Goal: Task Accomplishment & Management: Use online tool/utility

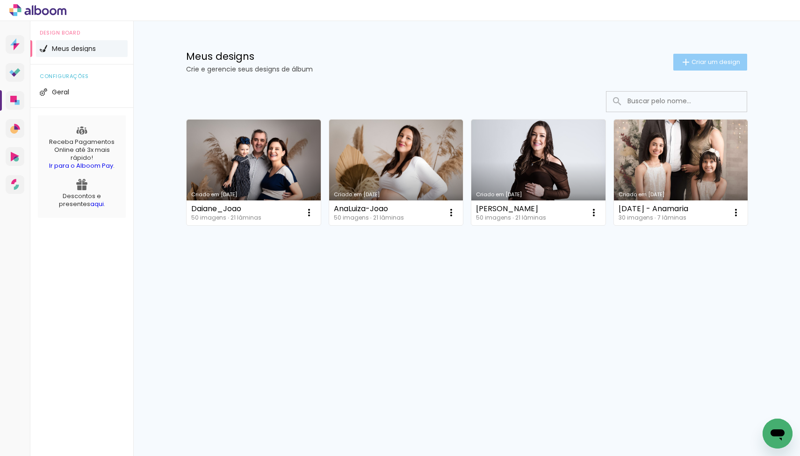
click at [685, 61] on iron-icon at bounding box center [685, 62] width 11 height 11
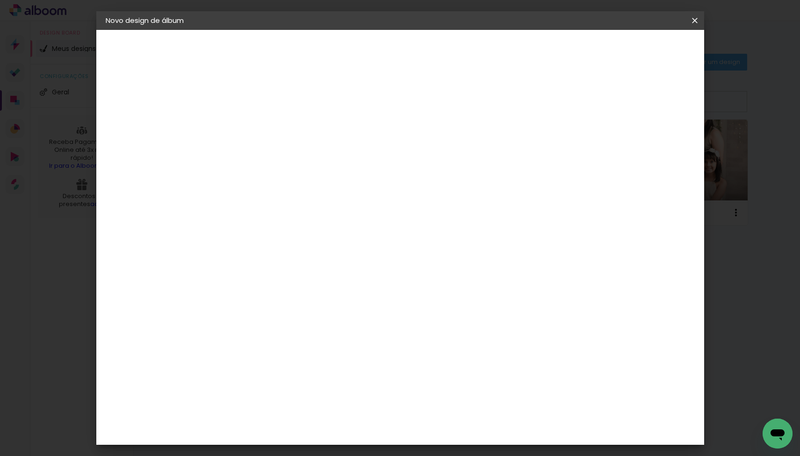
click at [259, 130] on input at bounding box center [259, 125] width 0 height 14
type input "[PERSON_NAME]"
type paper-input "[PERSON_NAME]"
click at [0, 0] on slot "Avançar" at bounding box center [0, 0] width 0 height 0
click at [300, 178] on input at bounding box center [282, 178] width 94 height 12
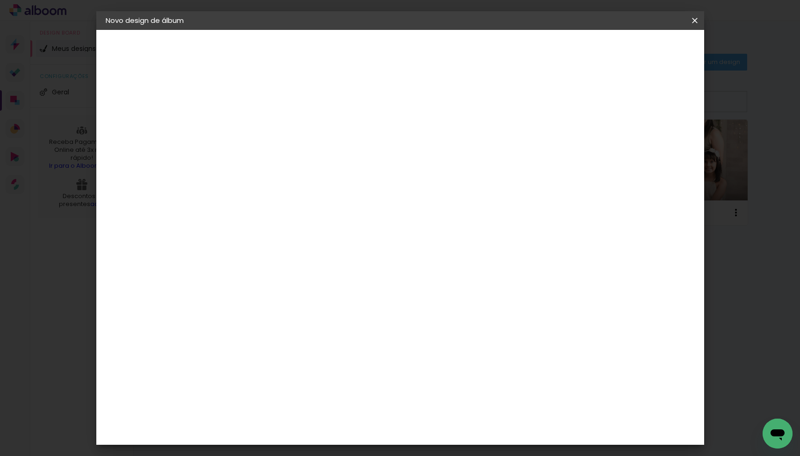
type input "digi"
type paper-input "digi"
click at [264, 216] on div "Digipix Pro" at bounding box center [263, 213] width 23 height 15
click at [0, 0] on slot "Avançar" at bounding box center [0, 0] width 0 height 0
click at [295, 156] on input "text" at bounding box center [277, 163] width 36 height 14
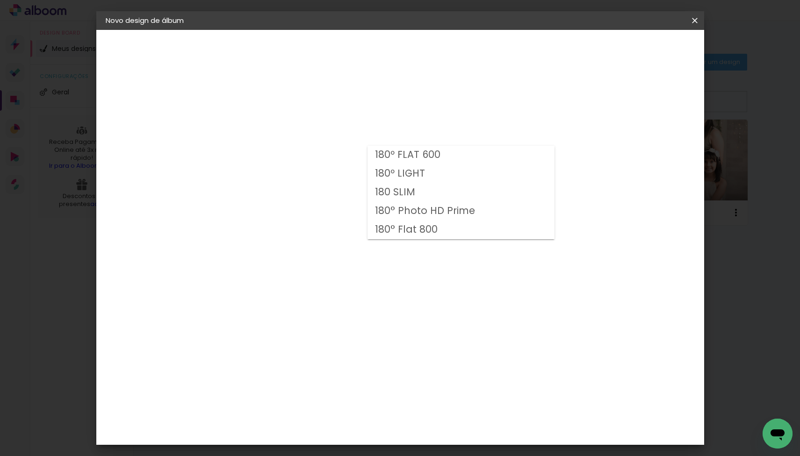
click at [0, 0] on slot "180° Photo HD Prime" at bounding box center [0, 0] width 0 height 0
type input "180° Photo HD Prime"
click at [322, 273] on span "21.0 × 21.0" at bounding box center [299, 283] width 43 height 25
click at [0, 0] on slot "Avançar" at bounding box center [0, 0] width 0 height 0
click at [591, 101] on div at bounding box center [586, 101] width 8 height 8
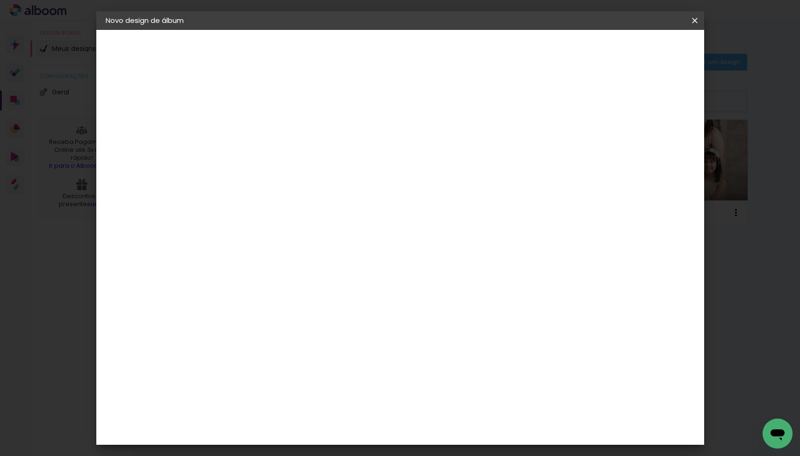
type paper-checkbox "on"
click at [643, 50] on span "Iniciar design" at bounding box center [622, 49] width 43 height 7
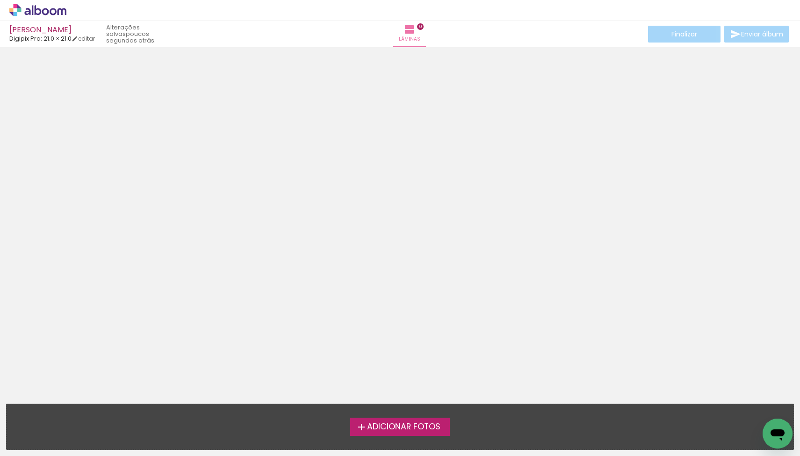
click at [390, 424] on span "Adicionar Fotos" at bounding box center [403, 427] width 73 height 8
click at [0, 0] on input "file" at bounding box center [0, 0] width 0 height 0
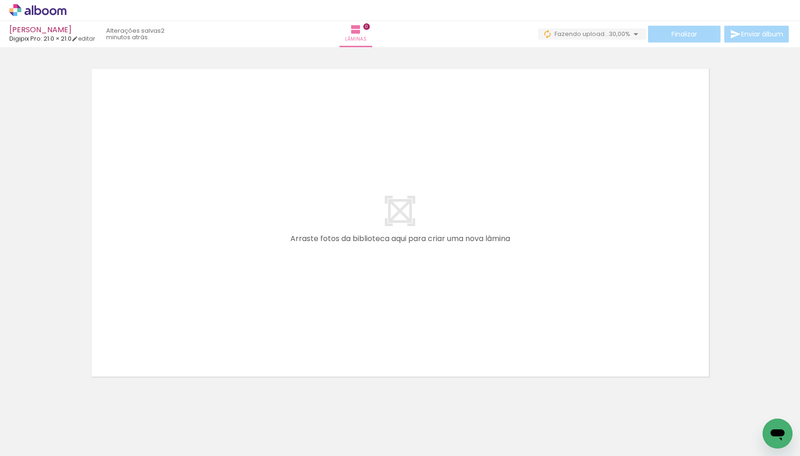
scroll to position [0, 2311]
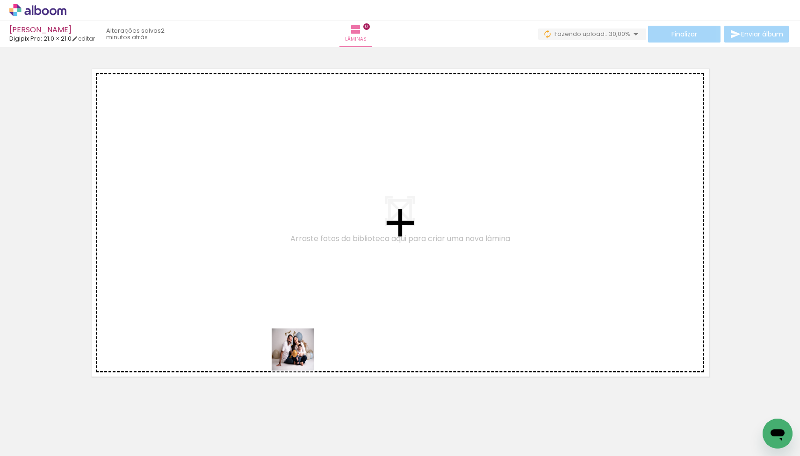
drag, startPoint x: 241, startPoint y: 427, endPoint x: 362, endPoint y: 270, distance: 198.4
click at [362, 270] on quentale-workspace at bounding box center [400, 228] width 800 height 456
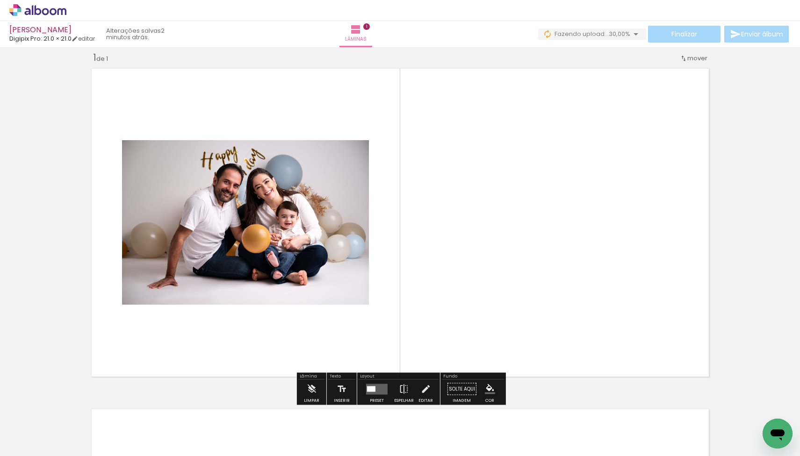
click at [377, 390] on quentale-layouter at bounding box center [377, 389] width 22 height 11
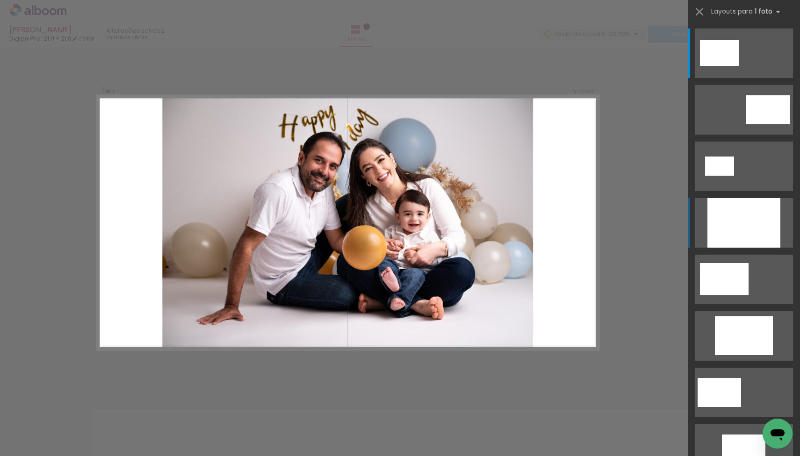
click at [729, 223] on div at bounding box center [744, 223] width 73 height 50
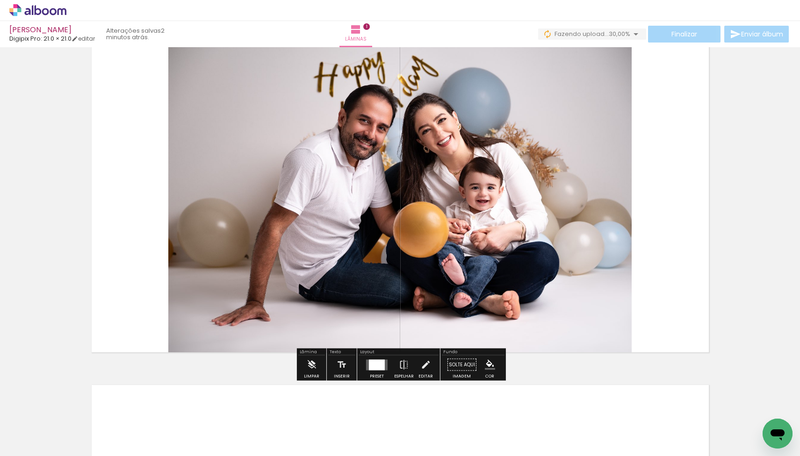
scroll to position [37, 0]
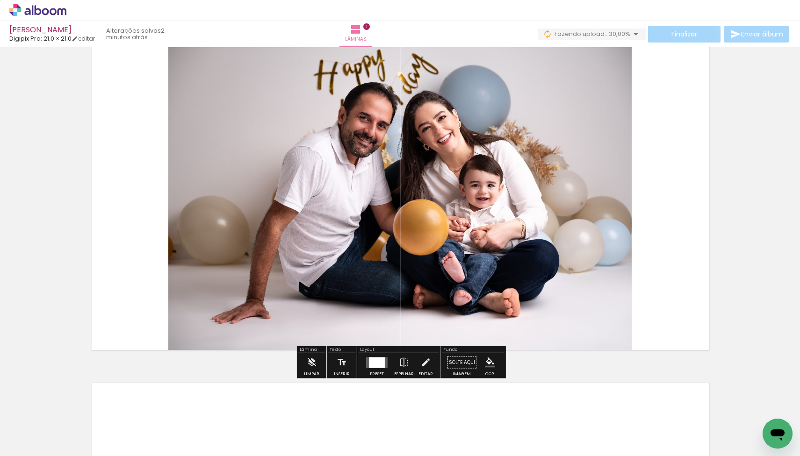
click at [44, 427] on input "Todas as fotos" at bounding box center [26, 428] width 36 height 8
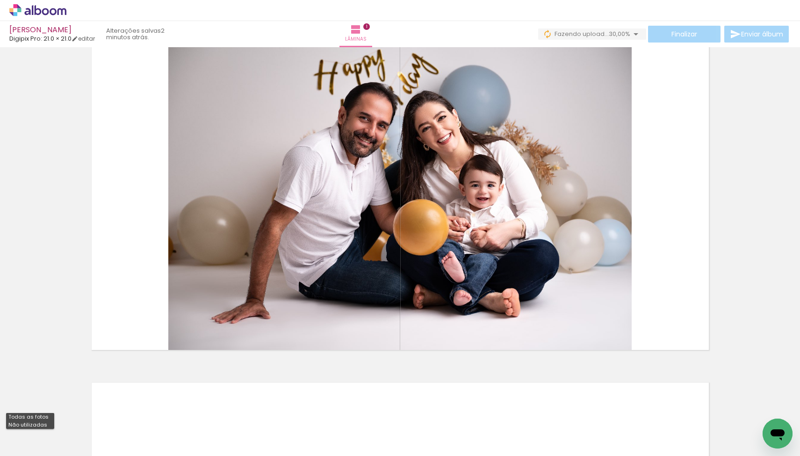
click at [0, 0] on slot "Não utilizadas" at bounding box center [0, 0] width 0 height 0
type input "Não utilizadas"
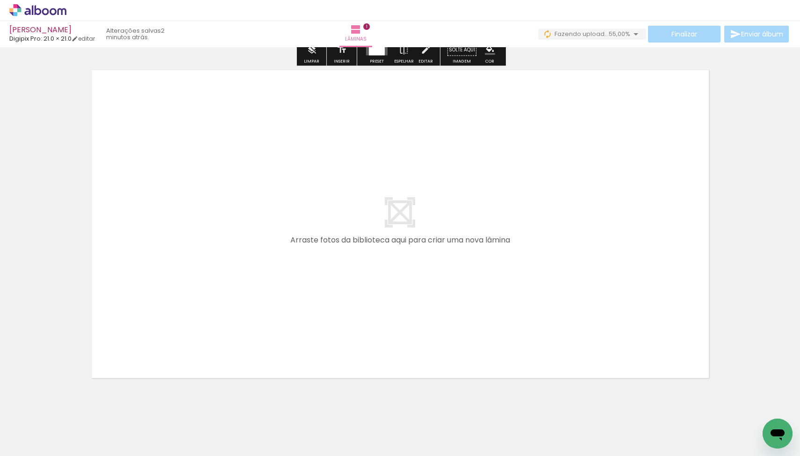
scroll to position [346, 0]
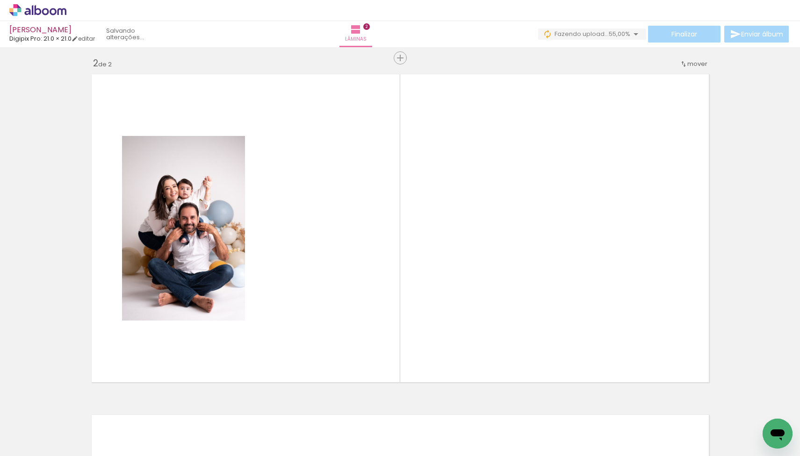
drag, startPoint x: 298, startPoint y: 425, endPoint x: 318, endPoint y: 294, distance: 132.9
click at [318, 294] on quentale-workspace at bounding box center [400, 228] width 800 height 456
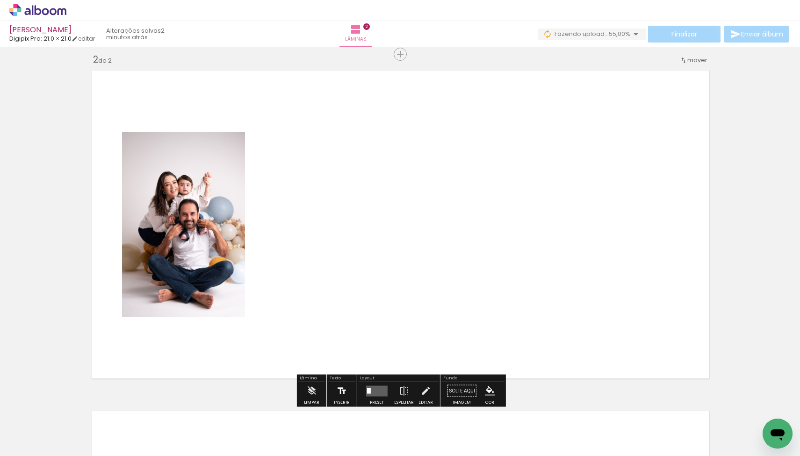
scroll to position [351, 0]
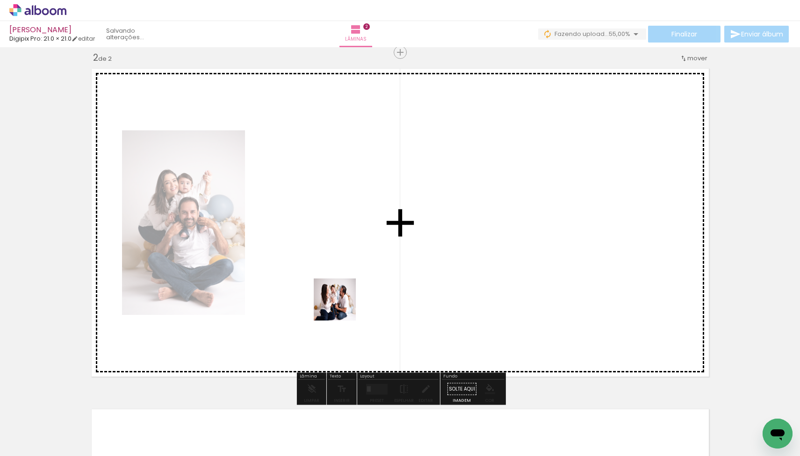
drag, startPoint x: 298, startPoint y: 429, endPoint x: 364, endPoint y: 253, distance: 188.2
click at [364, 253] on quentale-workspace at bounding box center [400, 228] width 800 height 456
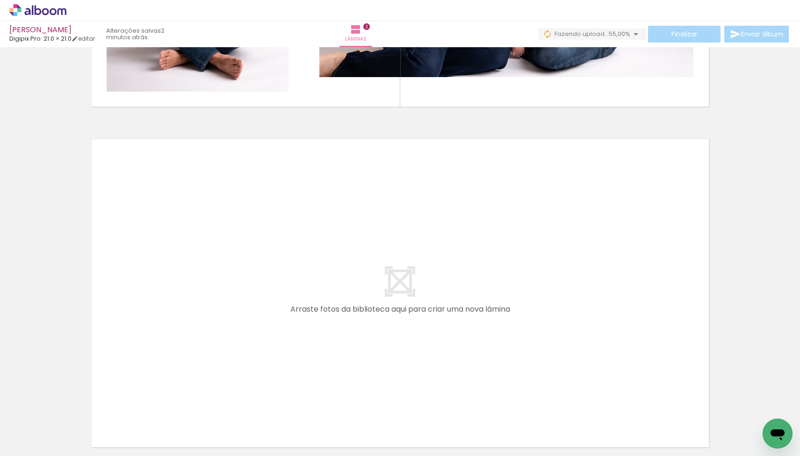
scroll to position [654, 0]
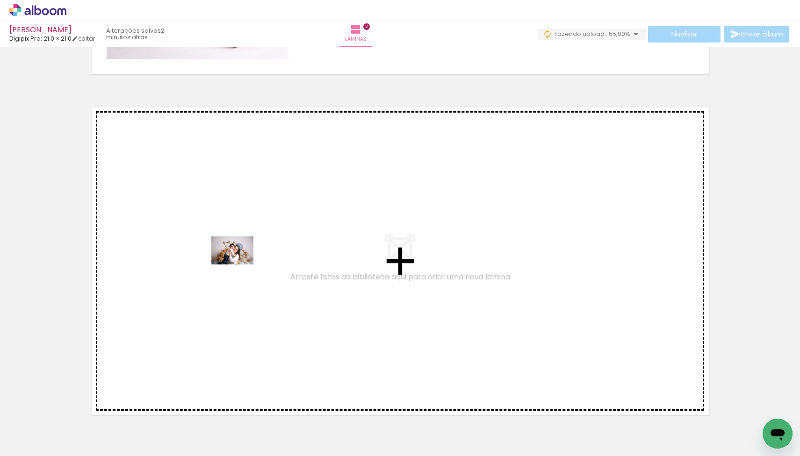
drag, startPoint x: 200, startPoint y: 425, endPoint x: 239, endPoint y: 265, distance: 164.7
click at [239, 265] on quentale-workspace at bounding box center [400, 228] width 800 height 456
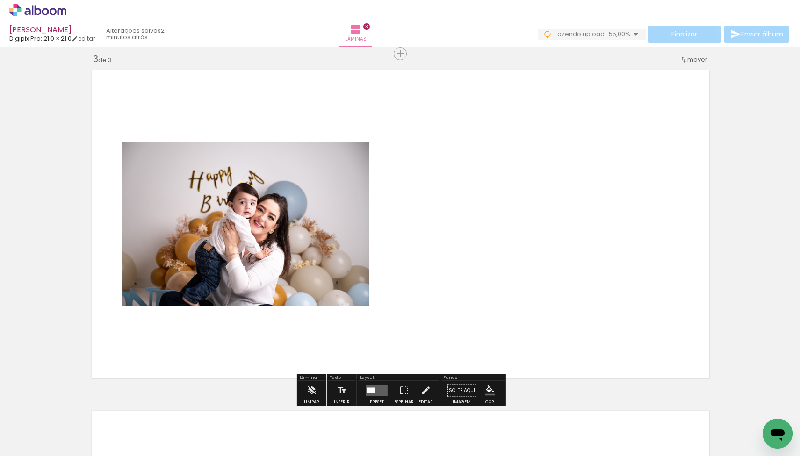
scroll to position [692, 0]
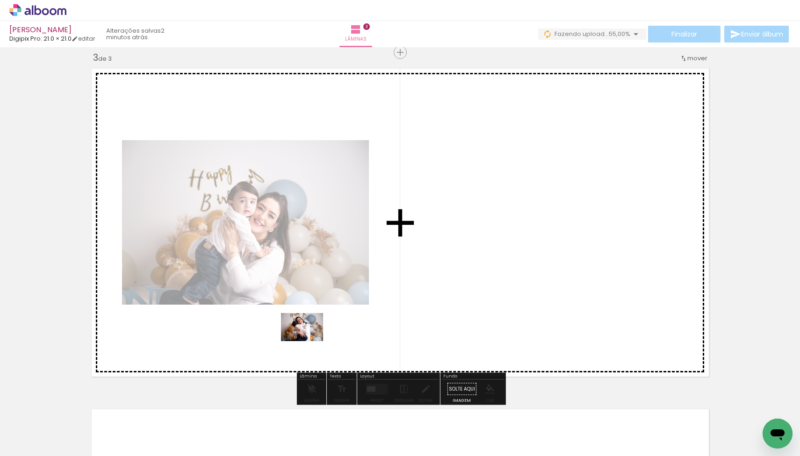
drag, startPoint x: 258, startPoint y: 421, endPoint x: 309, endPoint y: 341, distance: 94.8
click at [309, 341] on quentale-workspace at bounding box center [400, 228] width 800 height 456
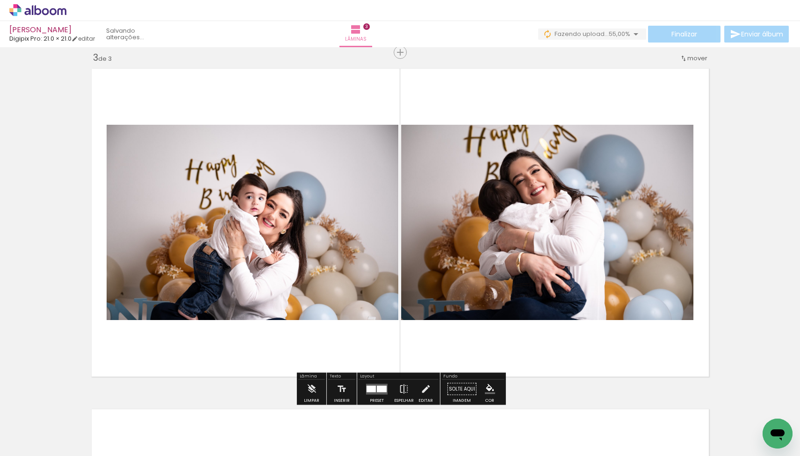
scroll to position [0, 2151]
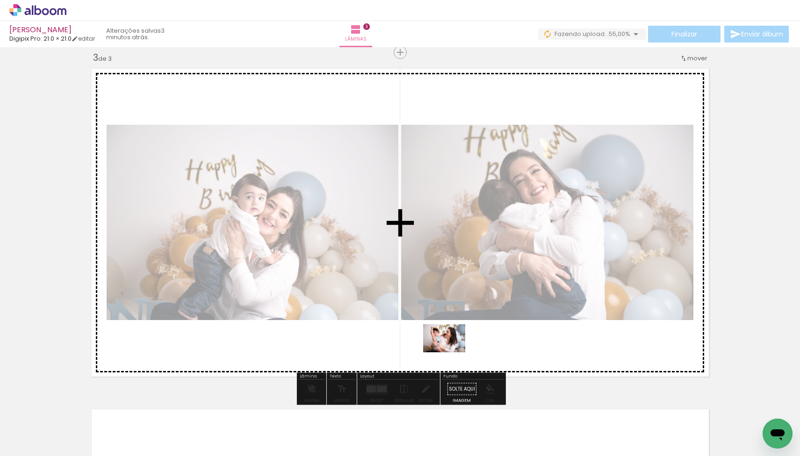
drag, startPoint x: 466, startPoint y: 420, endPoint x: 451, endPoint y: 353, distance: 68.9
click at [451, 353] on quentale-workspace at bounding box center [400, 228] width 800 height 456
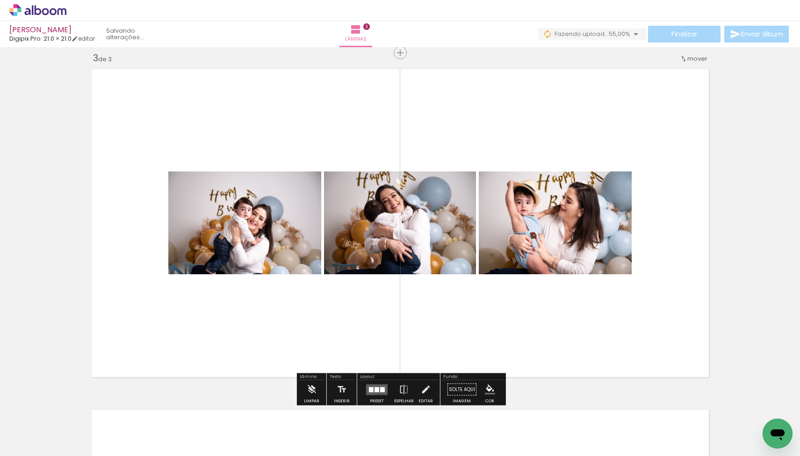
scroll to position [0, 2098]
click at [369, 388] on div at bounding box center [371, 389] width 5 height 5
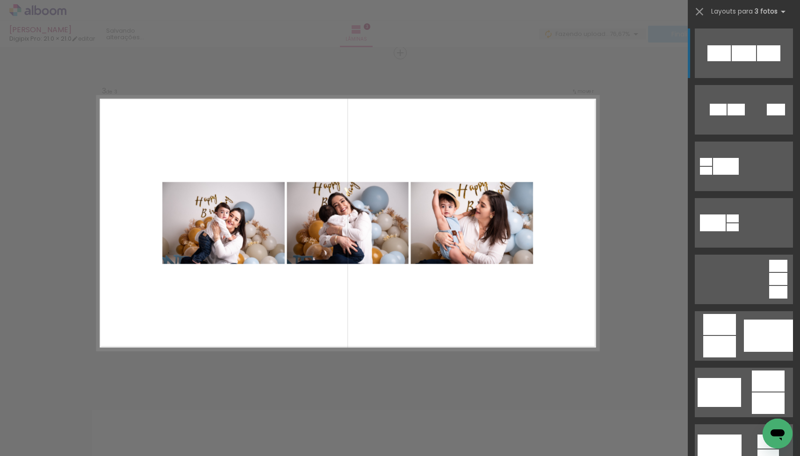
scroll to position [692, 0]
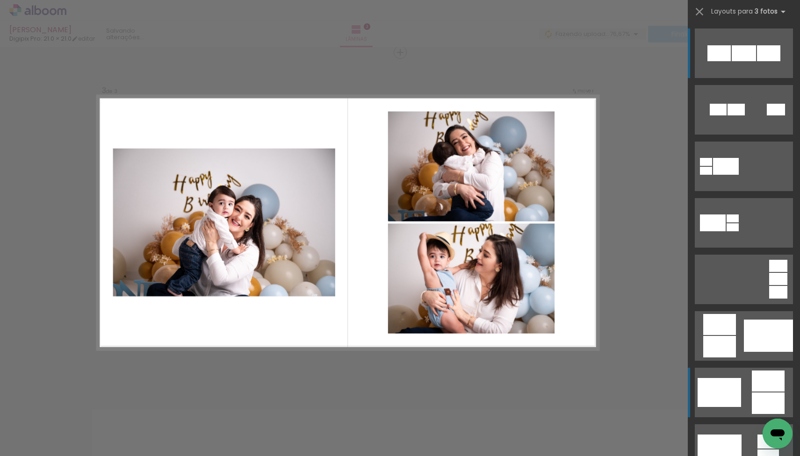
click at [723, 78] on quentale-layouter at bounding box center [744, 54] width 98 height 50
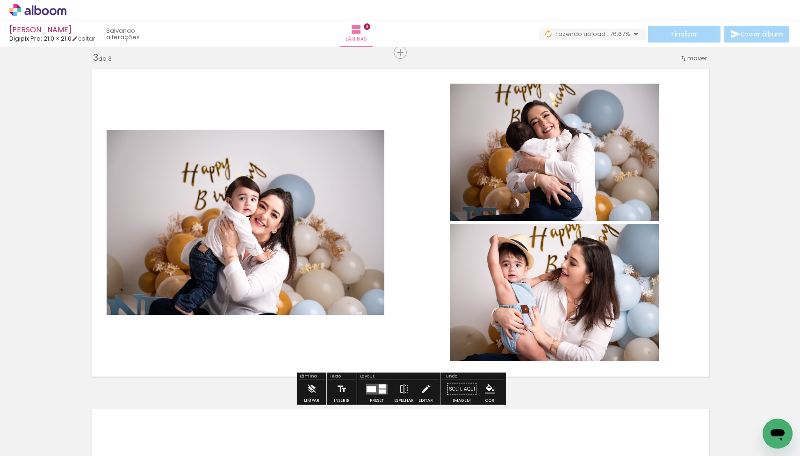
click at [379, 388] on div at bounding box center [382, 386] width 7 height 4
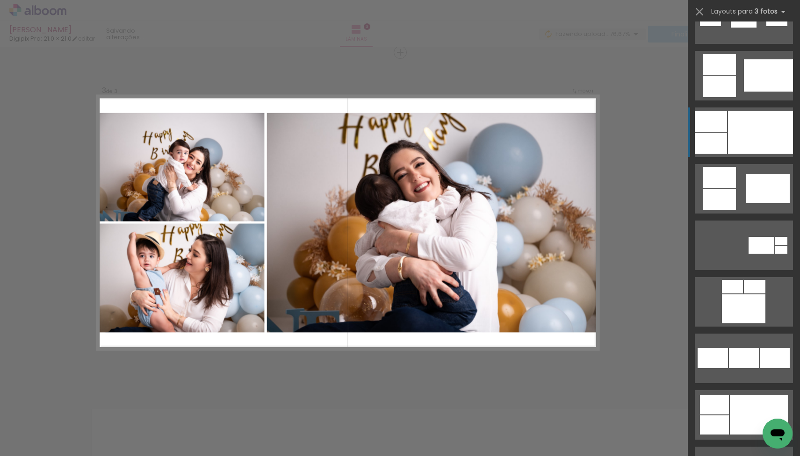
scroll to position [659, 0]
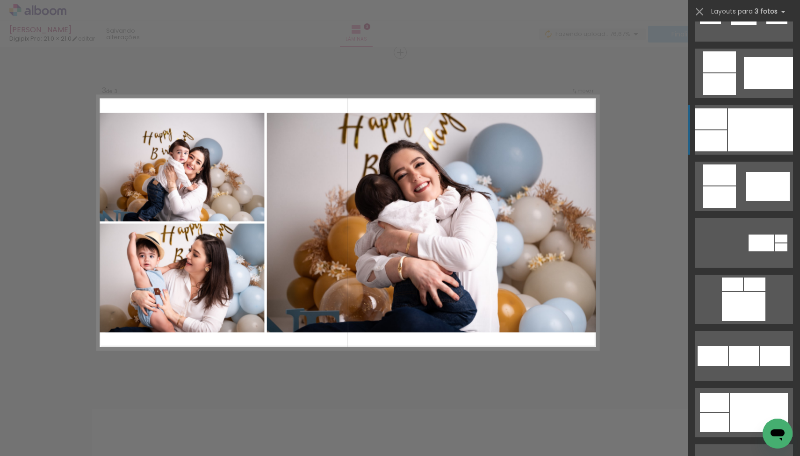
click at [753, 136] on div at bounding box center [760, 129] width 65 height 43
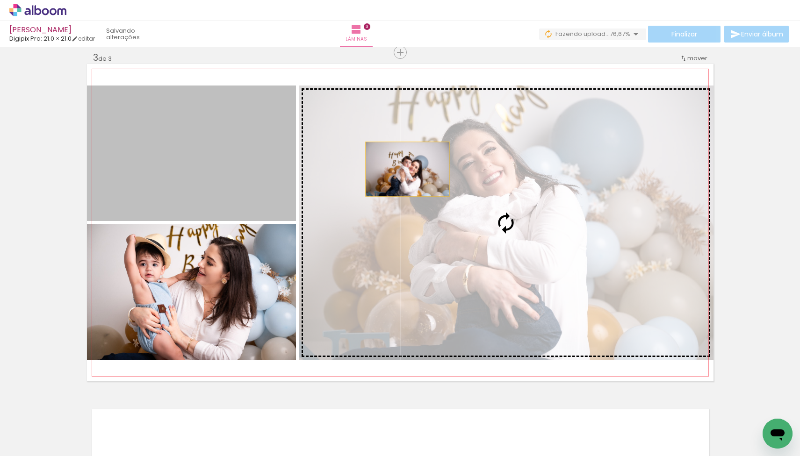
drag, startPoint x: 188, startPoint y: 144, endPoint x: 409, endPoint y: 169, distance: 222.2
click at [0, 0] on slot at bounding box center [0, 0] width 0 height 0
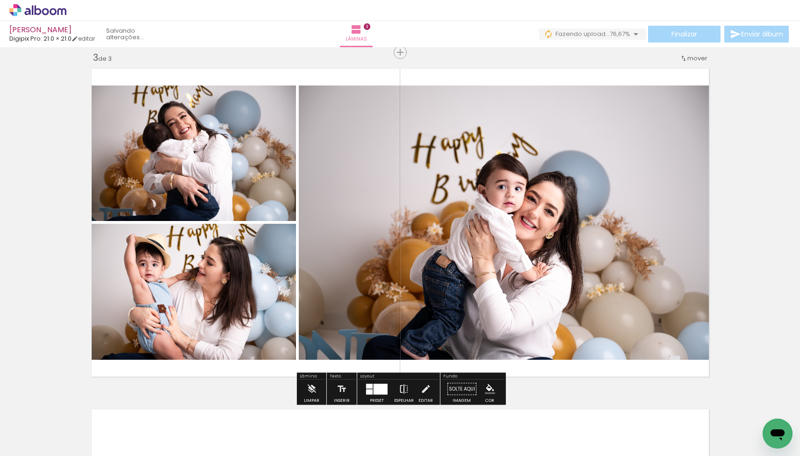
scroll to position [688, 0]
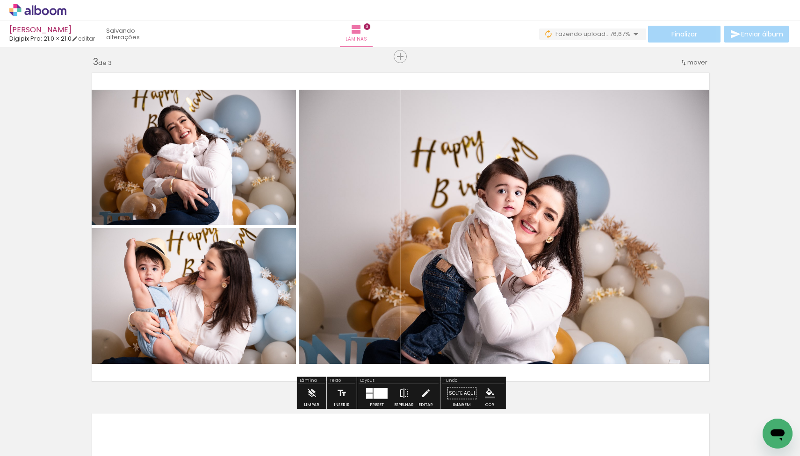
click at [404, 395] on iron-icon at bounding box center [404, 393] width 10 height 19
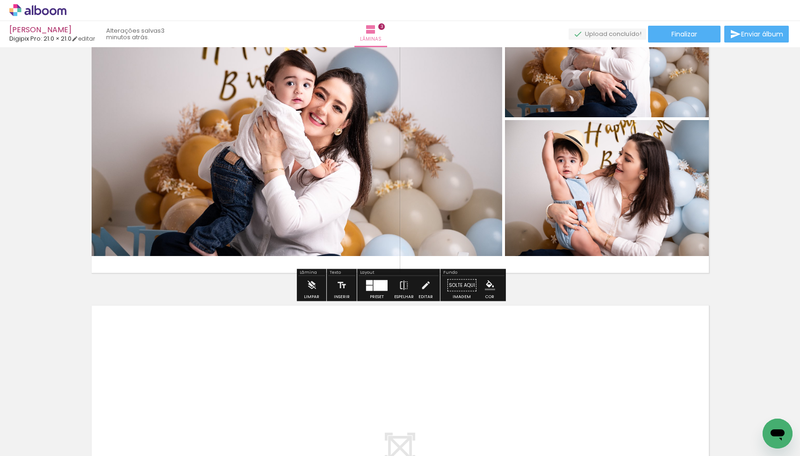
scroll to position [805, 0]
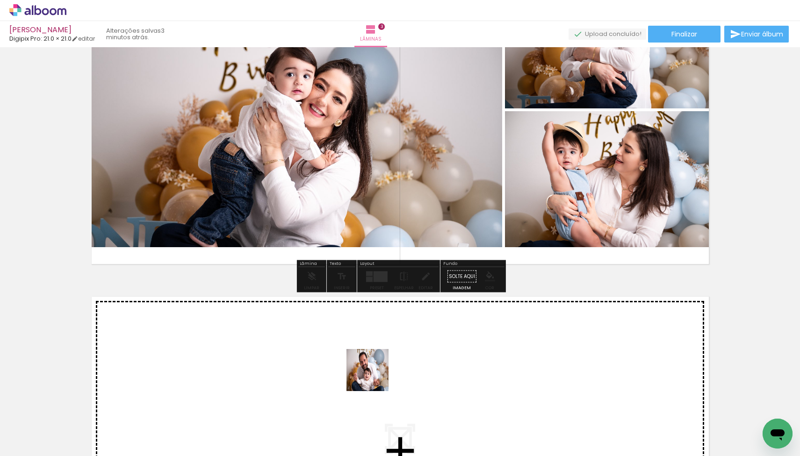
drag, startPoint x: 350, startPoint y: 432, endPoint x: 392, endPoint y: 345, distance: 96.6
click at [392, 345] on quentale-workspace at bounding box center [400, 228] width 800 height 456
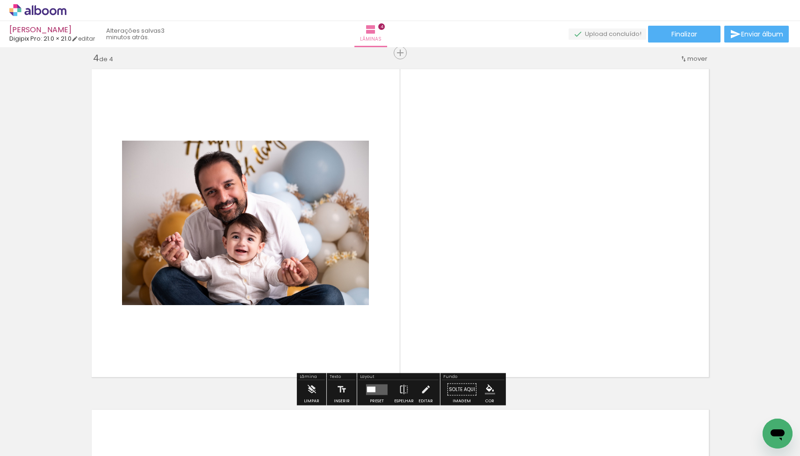
scroll to position [1033, 0]
click at [373, 387] on div at bounding box center [371, 389] width 8 height 6
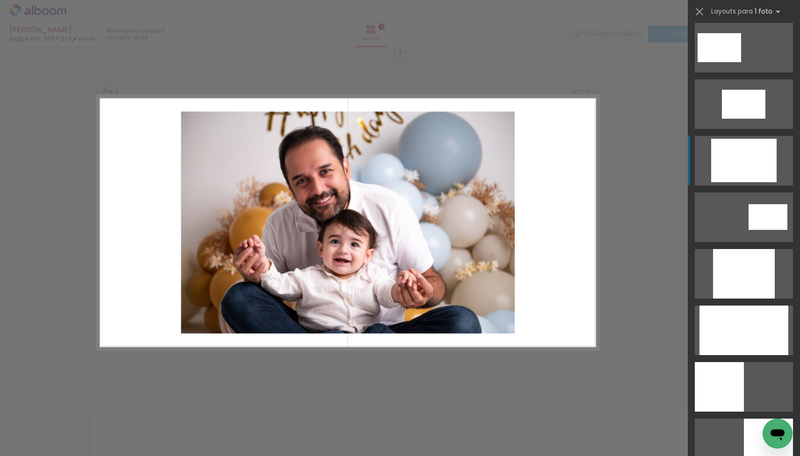
scroll to position [342, 0]
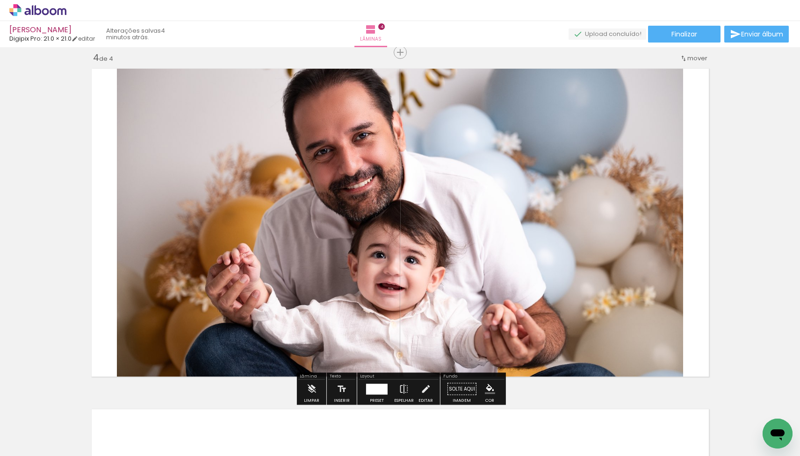
click at [375, 391] on div at bounding box center [377, 389] width 22 height 11
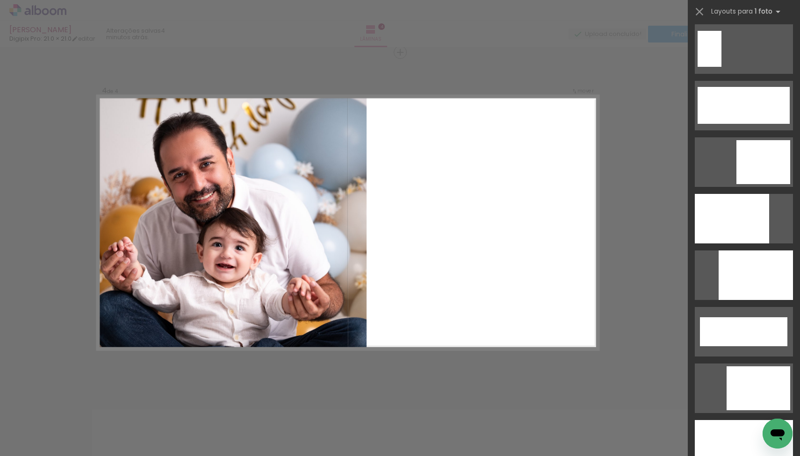
scroll to position [2330, 0]
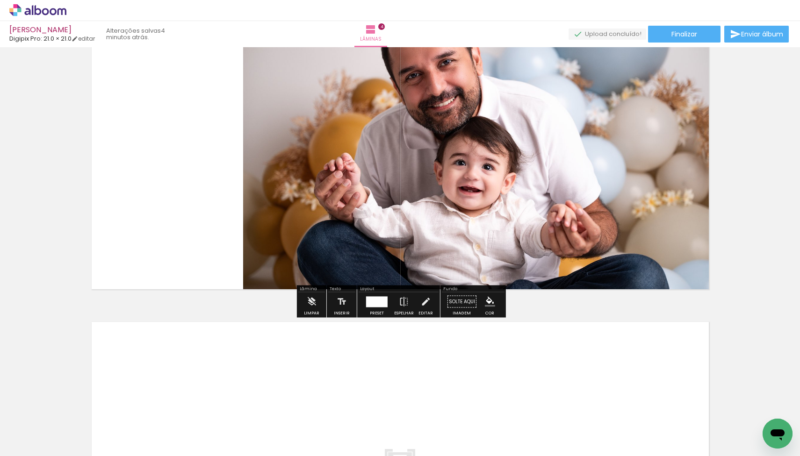
scroll to position [1132, 0]
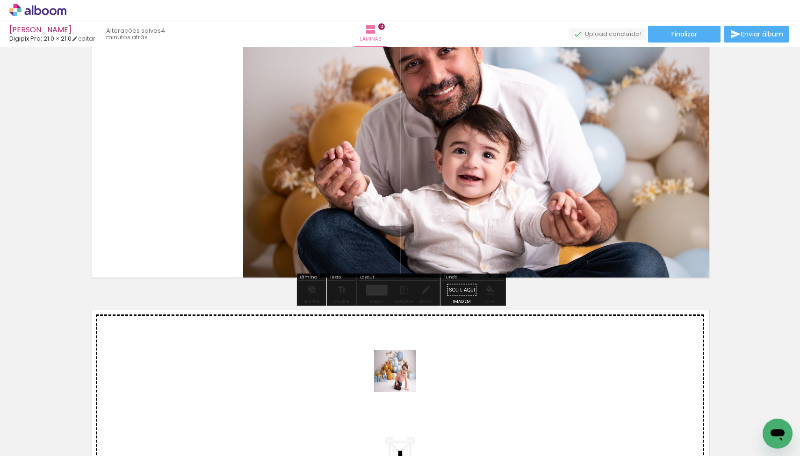
drag, startPoint x: 402, startPoint y: 426, endPoint x: 402, endPoint y: 378, distance: 48.2
click at [402, 378] on quentale-workspace at bounding box center [400, 228] width 800 height 456
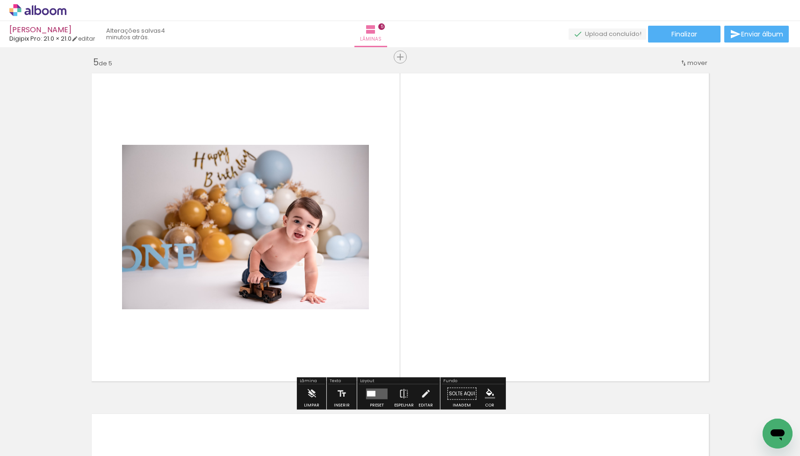
scroll to position [1374, 0]
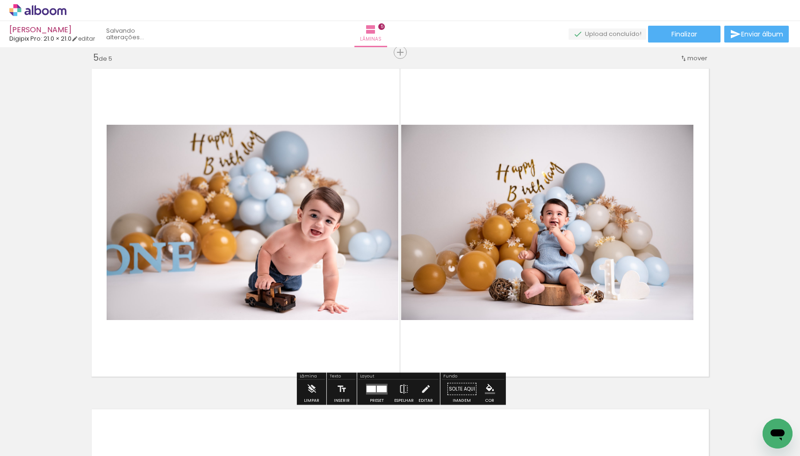
drag, startPoint x: 464, startPoint y: 424, endPoint x: 483, endPoint y: 286, distance: 138.8
click at [483, 286] on quentale-workspace at bounding box center [400, 228] width 800 height 456
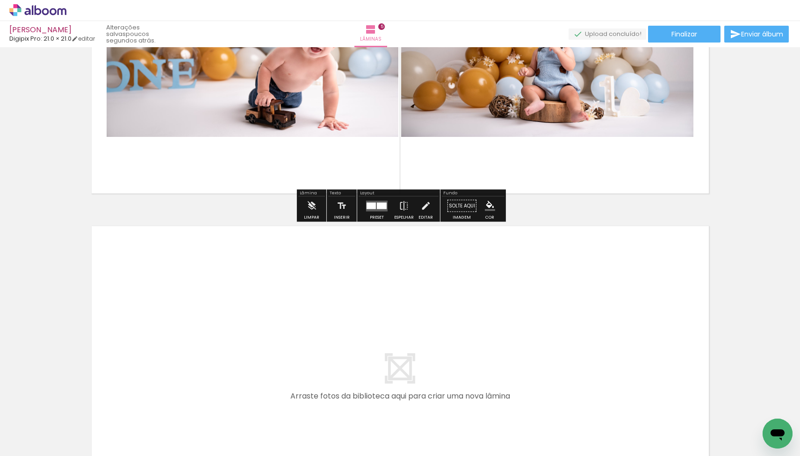
scroll to position [1558, 0]
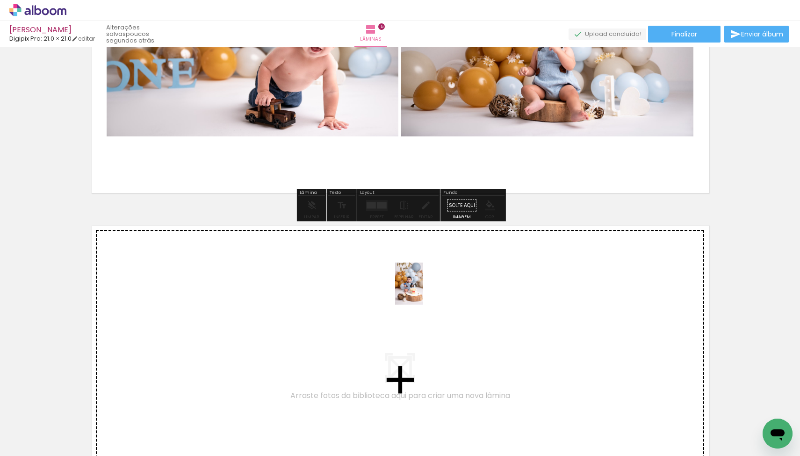
drag, startPoint x: 509, startPoint y: 414, endPoint x: 423, endPoint y: 291, distance: 150.2
click at [423, 291] on quentale-workspace at bounding box center [400, 228] width 800 height 456
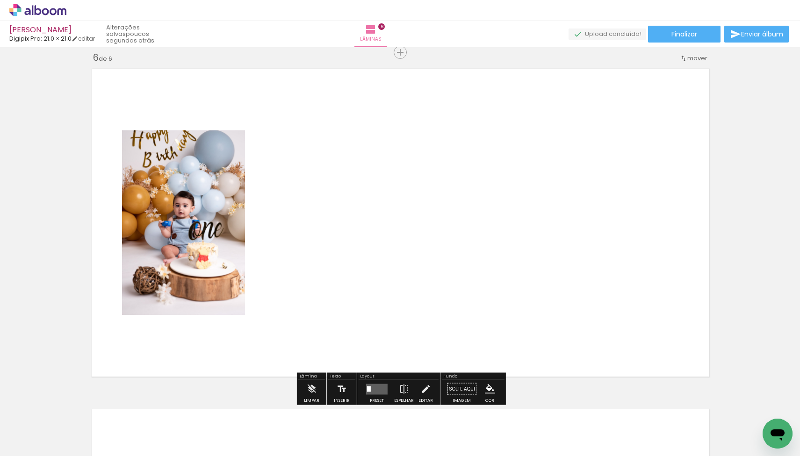
scroll to position [0, 0]
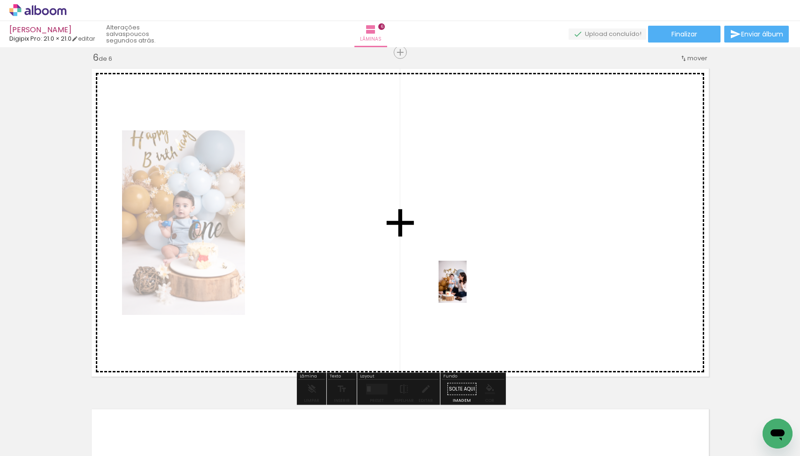
drag, startPoint x: 558, startPoint y: 430, endPoint x: 464, endPoint y: 288, distance: 170.2
click at [464, 288] on quentale-workspace at bounding box center [400, 228] width 800 height 456
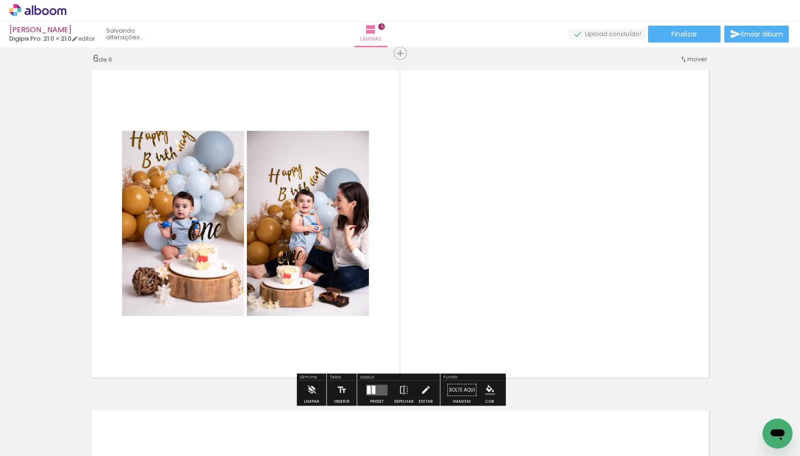
scroll to position [0, 1836]
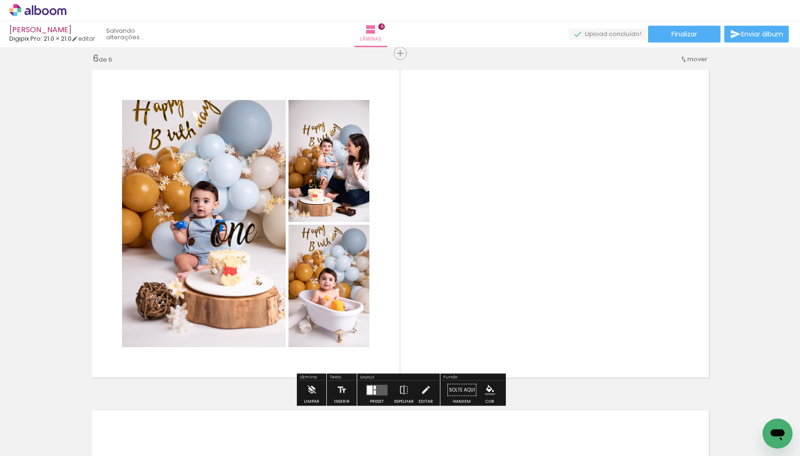
drag, startPoint x: 617, startPoint y: 420, endPoint x: 564, endPoint y: 269, distance: 159.6
click at [564, 269] on quentale-workspace at bounding box center [400, 228] width 800 height 456
click at [374, 391] on quentale-layouter at bounding box center [377, 390] width 22 height 11
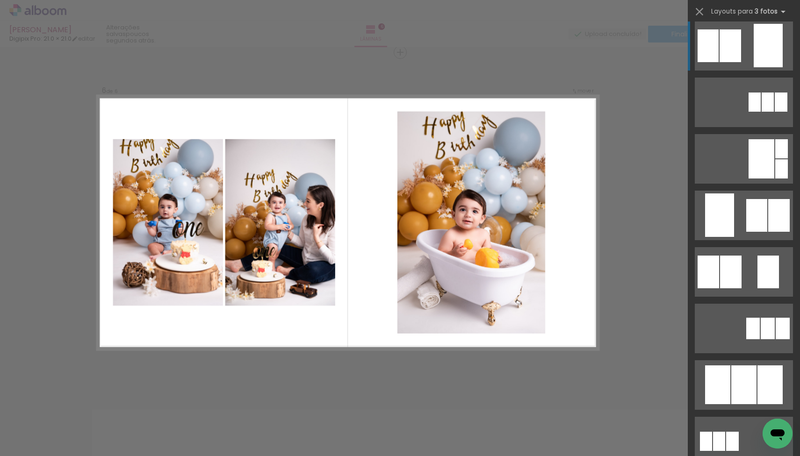
scroll to position [184, 0]
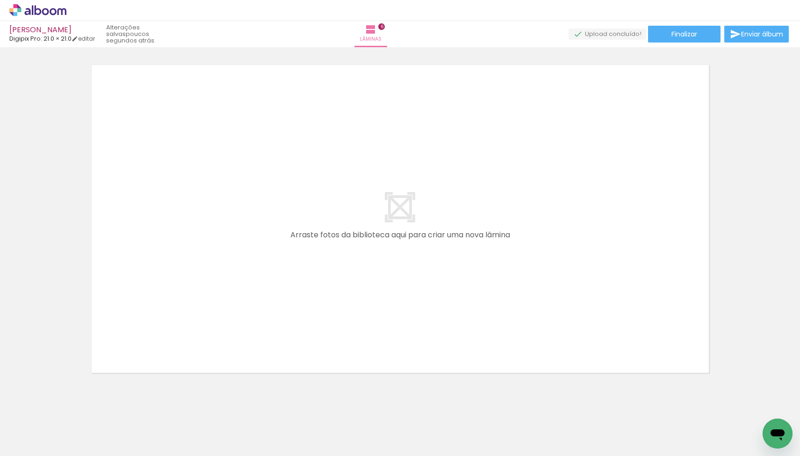
scroll to position [0, 0]
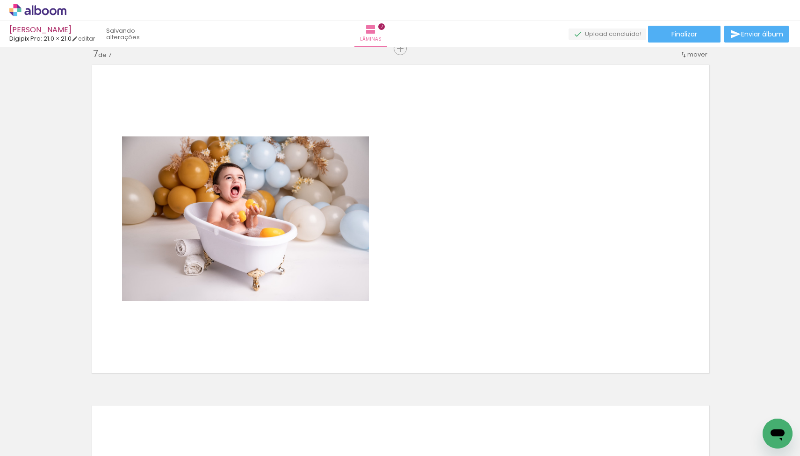
drag, startPoint x: 668, startPoint y: 427, endPoint x: 433, endPoint y: 272, distance: 281.4
click at [433, 272] on quentale-workspace at bounding box center [400, 228] width 800 height 456
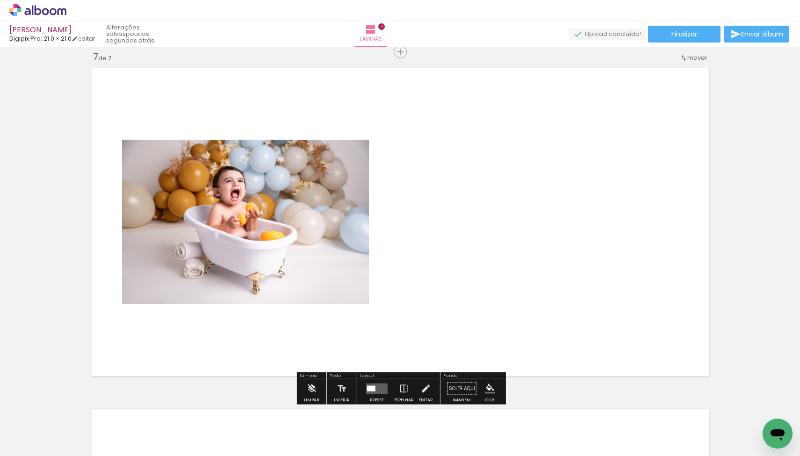
scroll to position [2056, 0]
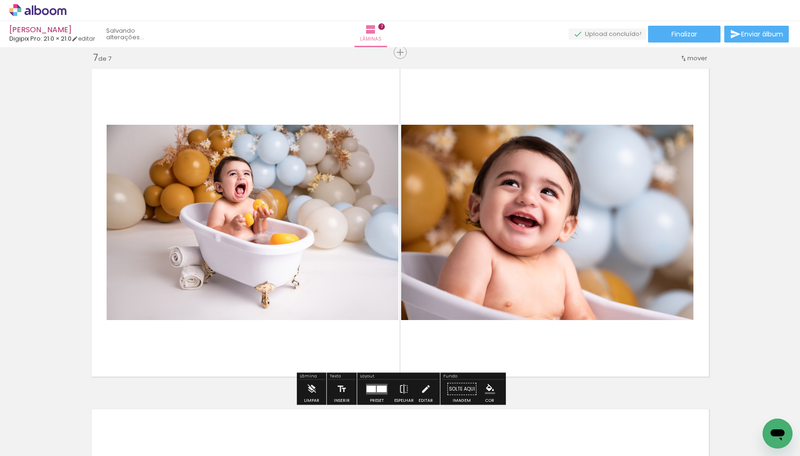
drag, startPoint x: 713, startPoint y: 423, endPoint x: 553, endPoint y: 291, distance: 207.6
click at [553, 291] on quentale-workspace at bounding box center [400, 228] width 800 height 456
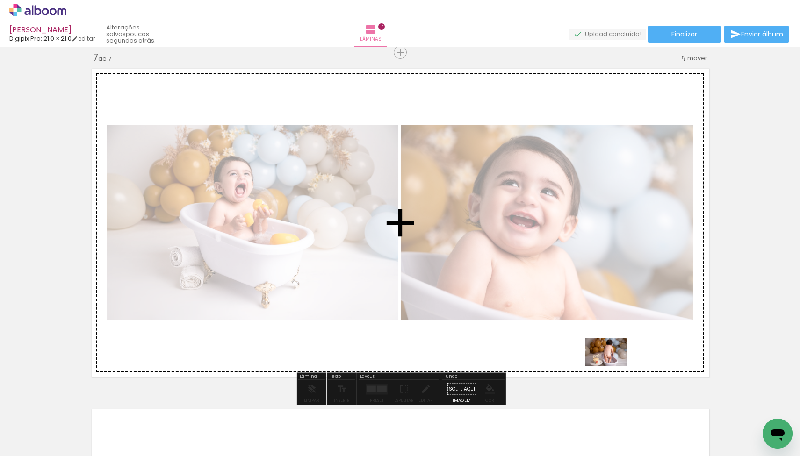
drag, startPoint x: 755, startPoint y: 420, endPoint x: 613, endPoint y: 367, distance: 151.4
click at [613, 367] on quentale-workspace at bounding box center [400, 228] width 800 height 456
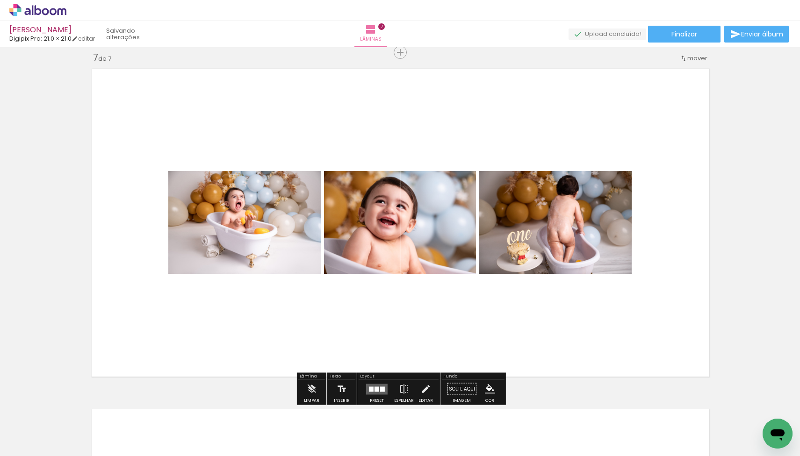
scroll to position [0, 1627]
click at [366, 390] on quentale-layouter at bounding box center [377, 389] width 22 height 11
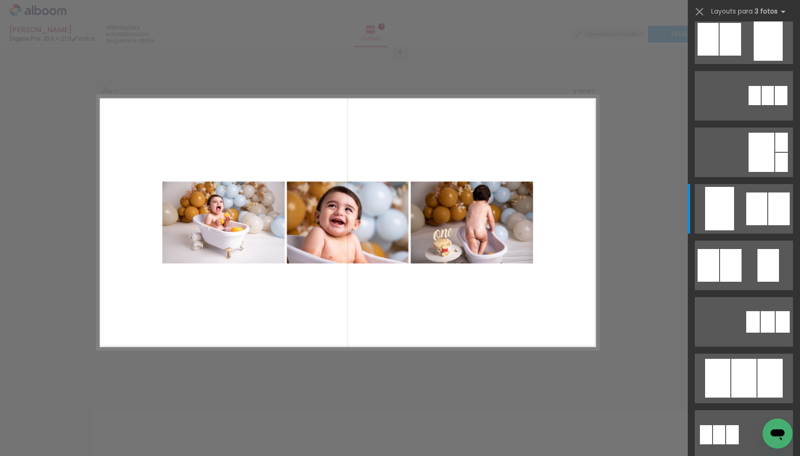
scroll to position [0, 0]
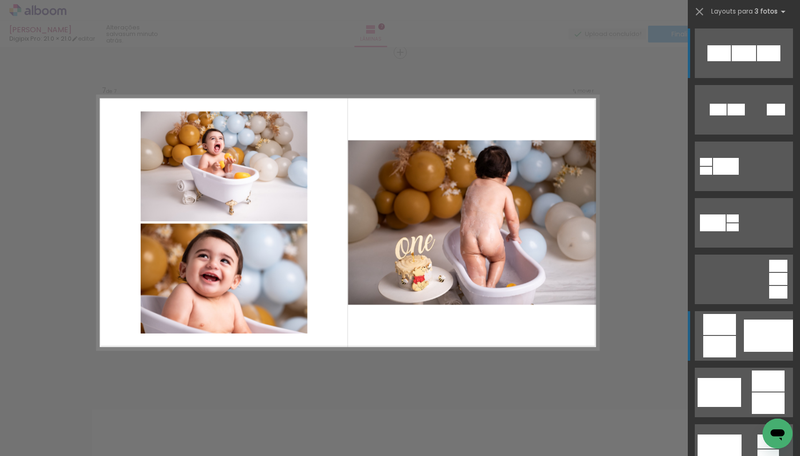
click at [752, 340] on div at bounding box center [768, 336] width 49 height 32
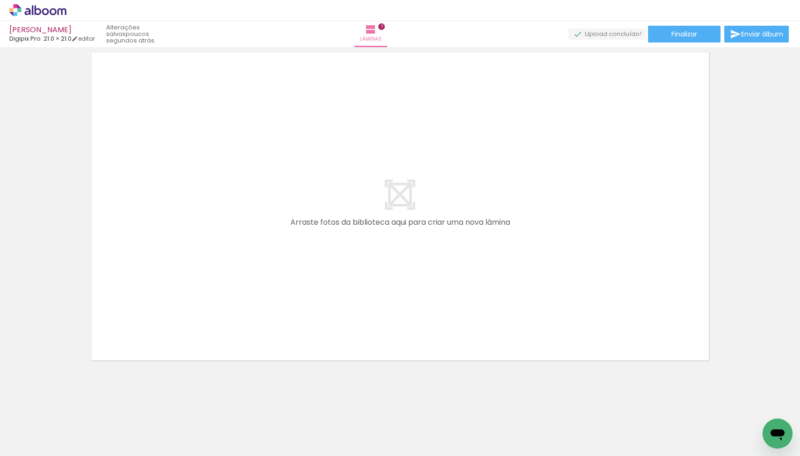
scroll to position [2413, 0]
click at [167, 427] on div at bounding box center [146, 425] width 42 height 28
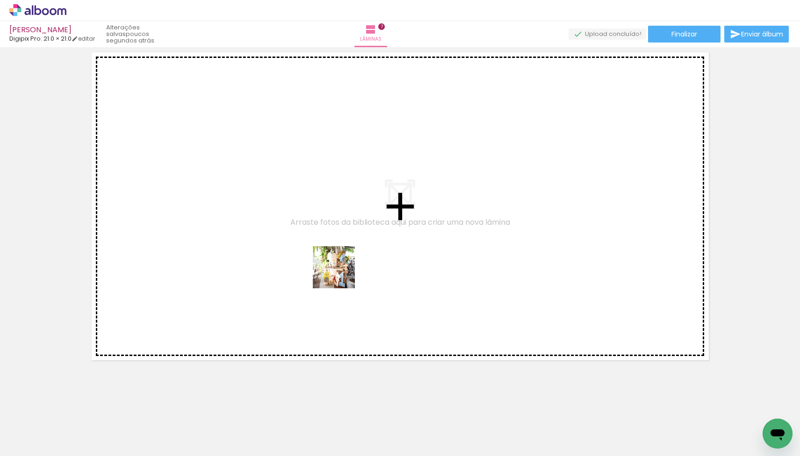
drag, startPoint x: 351, startPoint y: 427, endPoint x: 341, endPoint y: 272, distance: 155.5
click at [341, 272] on quentale-workspace at bounding box center [400, 228] width 800 height 456
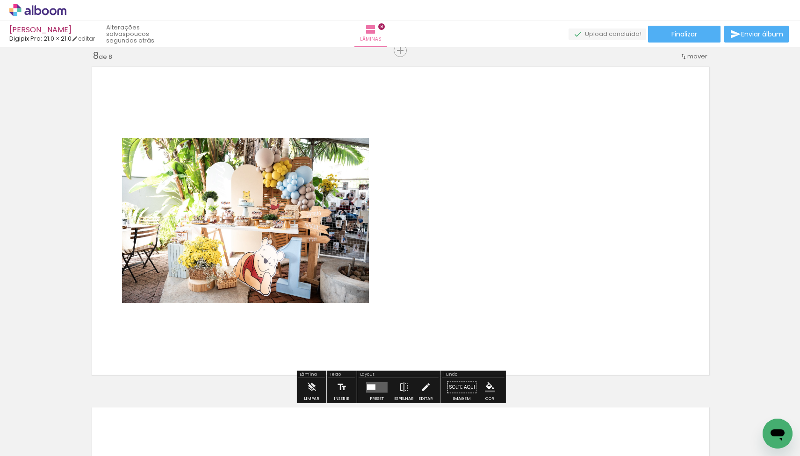
scroll to position [2397, 0]
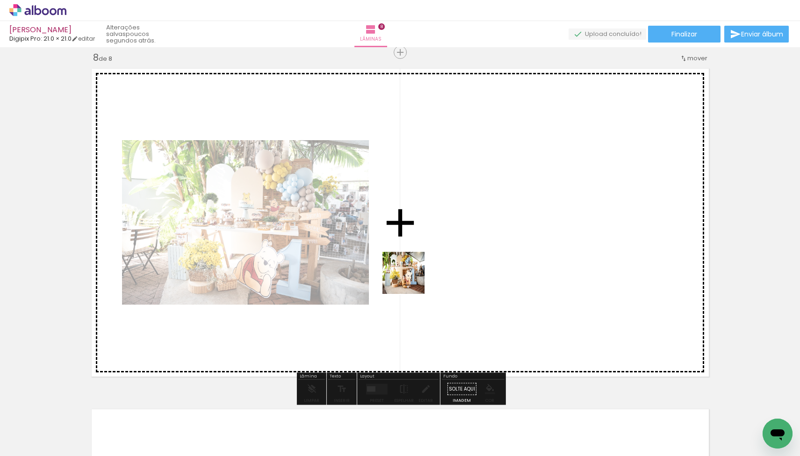
drag, startPoint x: 362, startPoint y: 422, endPoint x: 427, endPoint y: 256, distance: 178.9
click at [427, 256] on quentale-workspace at bounding box center [400, 228] width 800 height 456
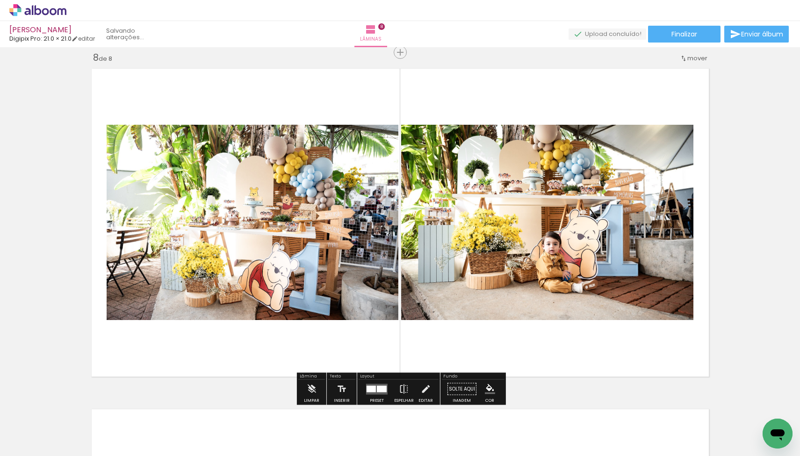
scroll to position [2394, 0]
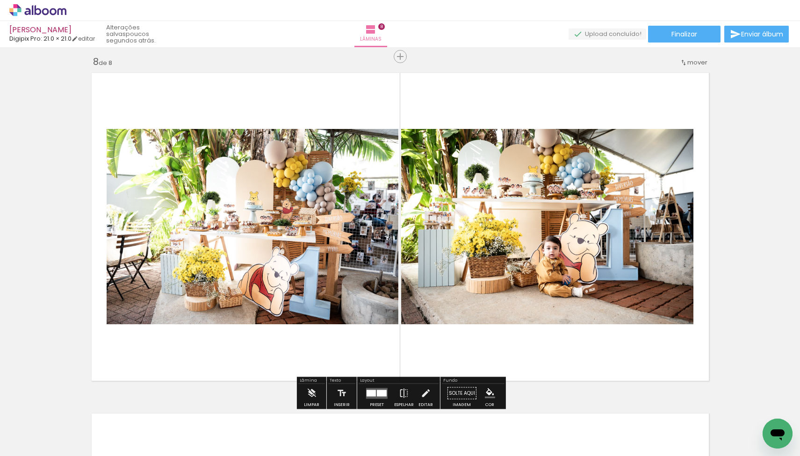
click at [487, 229] on quentale-photo at bounding box center [547, 226] width 292 height 195
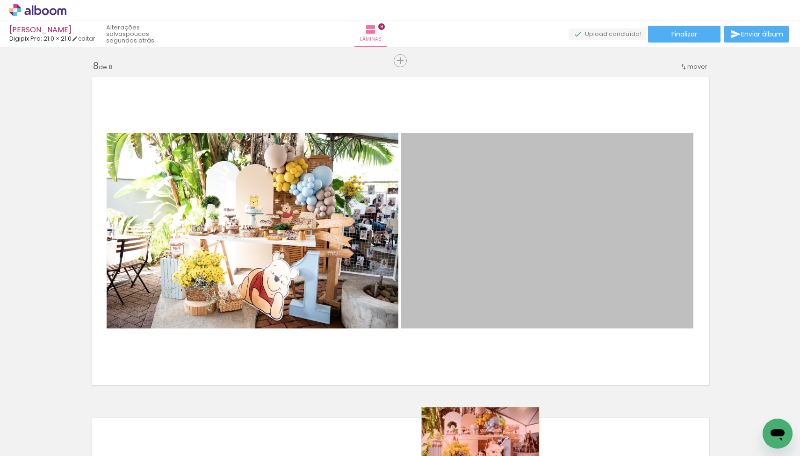
drag, startPoint x: 488, startPoint y: 229, endPoint x: 480, endPoint y: 447, distance: 218.1
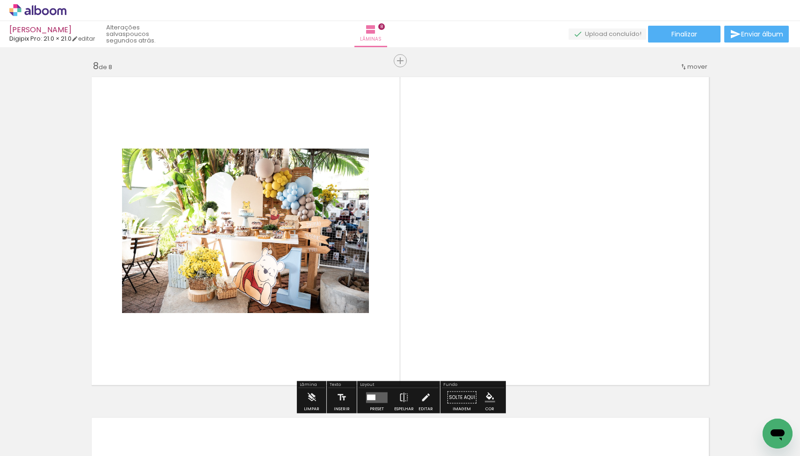
click at [372, 395] on div at bounding box center [371, 398] width 8 height 6
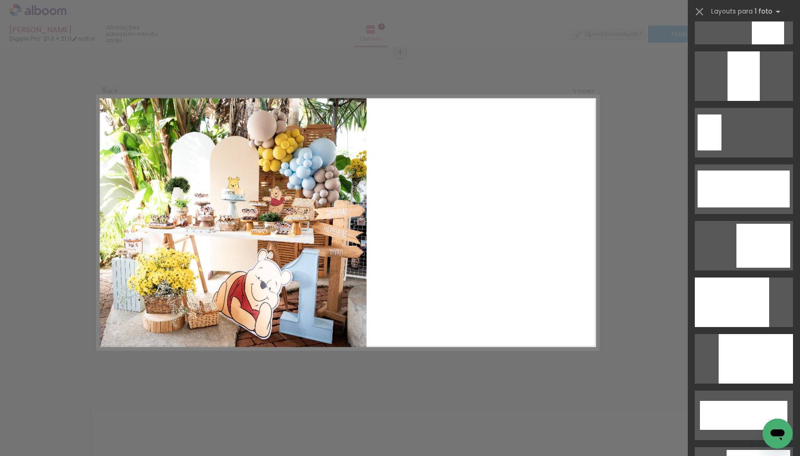
scroll to position [2242, 0]
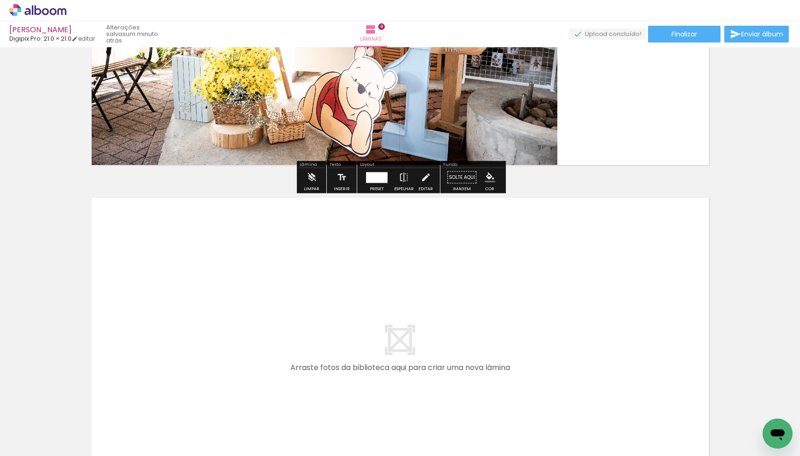
scroll to position [2613, 0]
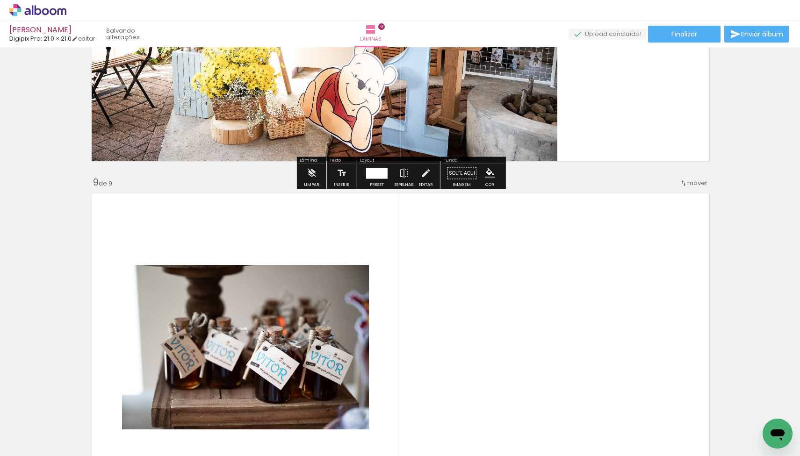
drag, startPoint x: 139, startPoint y: 384, endPoint x: 217, endPoint y: 308, distance: 108.1
click at [217, 308] on quentale-workspace at bounding box center [400, 228] width 800 height 456
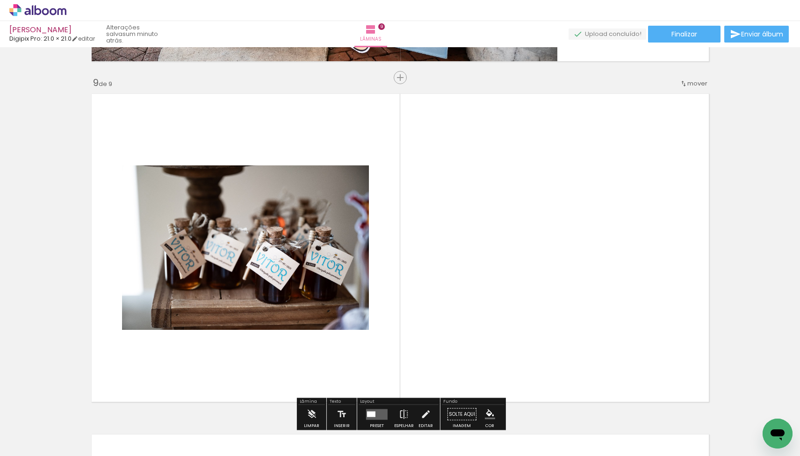
scroll to position [2737, 0]
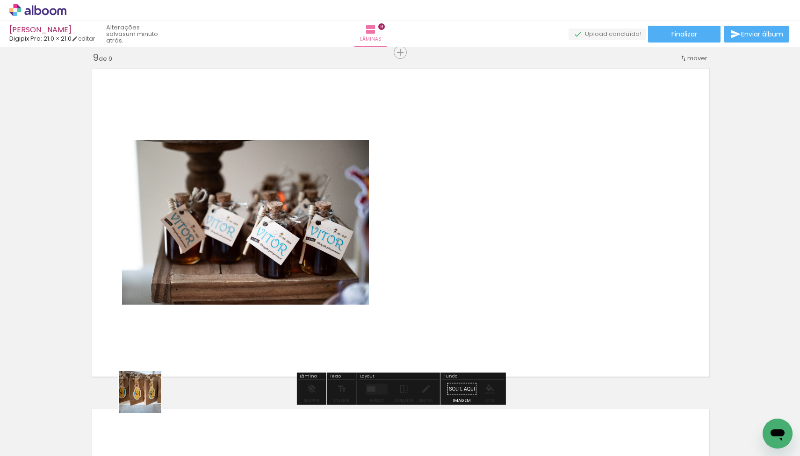
drag, startPoint x: 147, startPoint y: 399, endPoint x: 373, endPoint y: 290, distance: 251.0
click at [377, 289] on quentale-workspace at bounding box center [400, 228] width 800 height 456
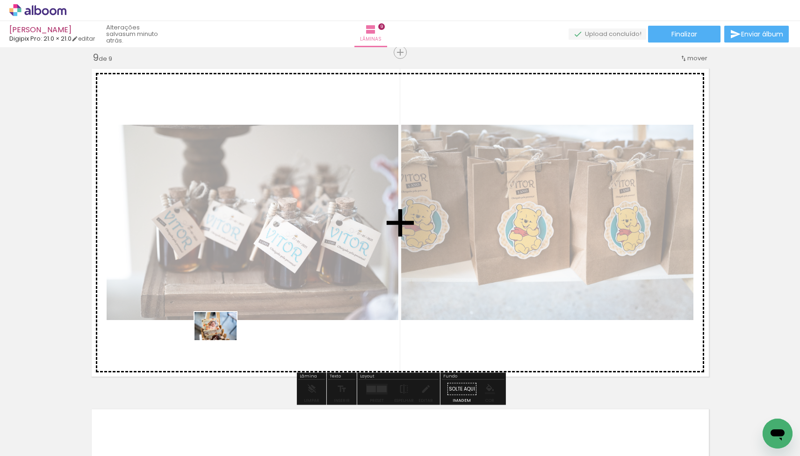
drag, startPoint x: 88, startPoint y: 424, endPoint x: 223, endPoint y: 341, distance: 157.9
click at [223, 341] on quentale-workspace at bounding box center [400, 228] width 800 height 456
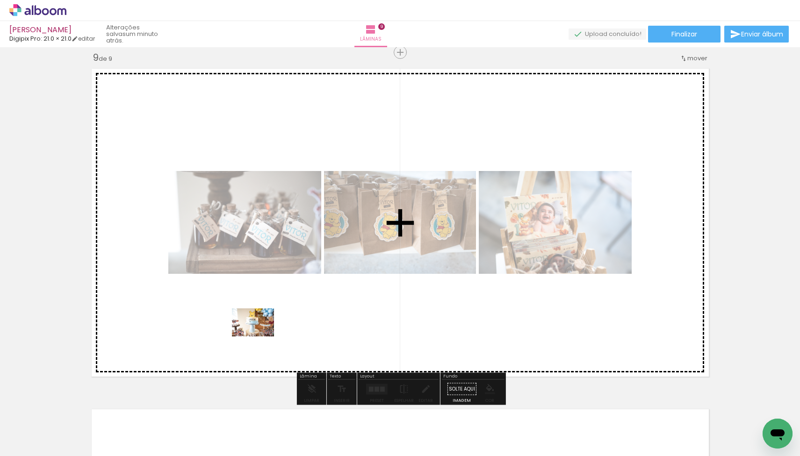
drag, startPoint x: 157, startPoint y: 417, endPoint x: 260, endPoint y: 337, distance: 130.7
click at [260, 337] on quentale-workspace at bounding box center [400, 228] width 800 height 456
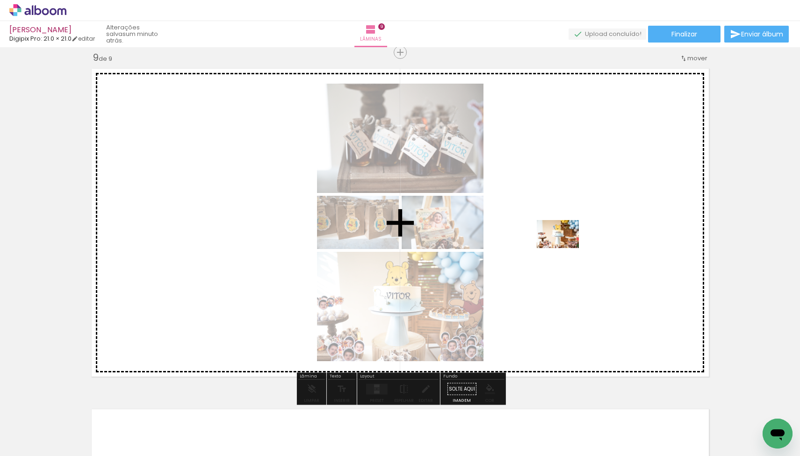
drag, startPoint x: 363, startPoint y: 424, endPoint x: 572, endPoint y: 244, distance: 275.5
click at [572, 244] on quentale-workspace at bounding box center [400, 228] width 800 height 456
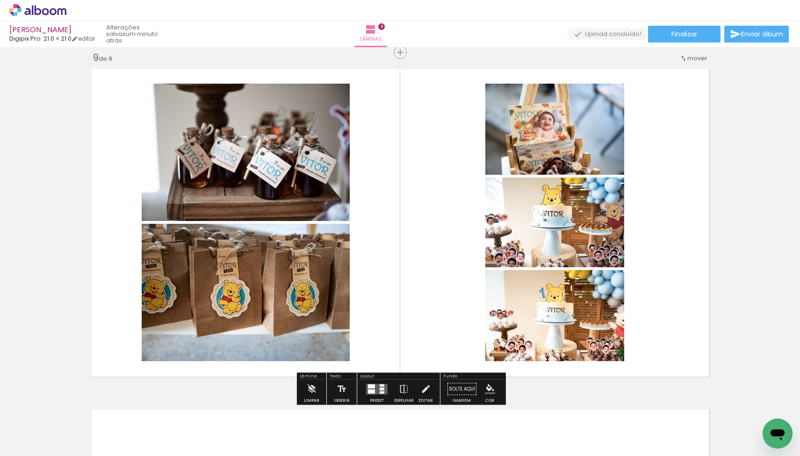
click at [371, 385] on div at bounding box center [371, 386] width 7 height 4
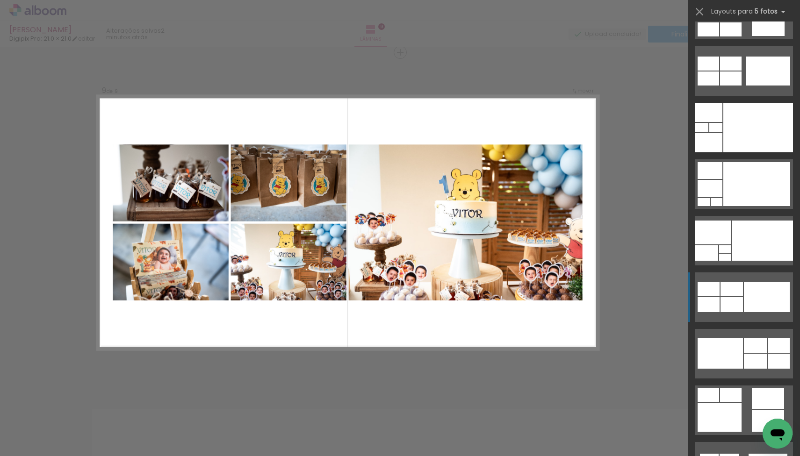
scroll to position [158, 0]
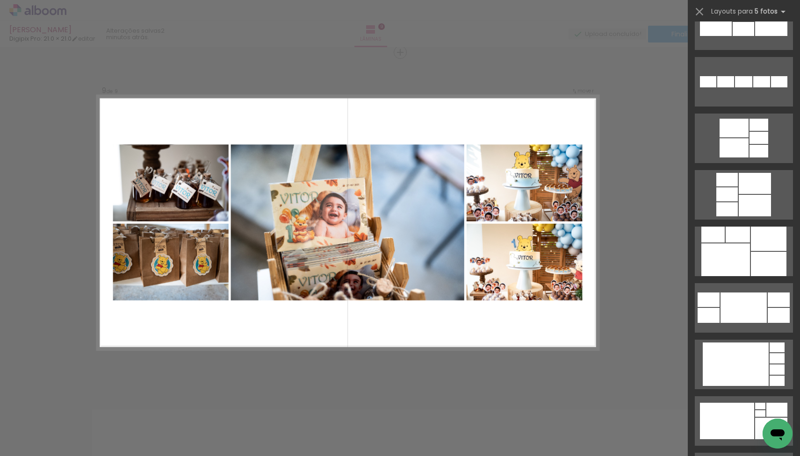
scroll to position [877, 0]
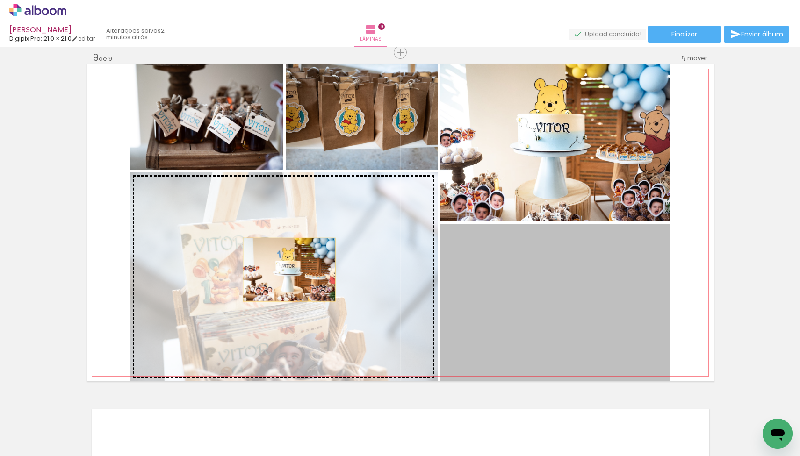
drag, startPoint x: 532, startPoint y: 289, endPoint x: 282, endPoint y: 269, distance: 250.5
click at [0, 0] on slot at bounding box center [0, 0] width 0 height 0
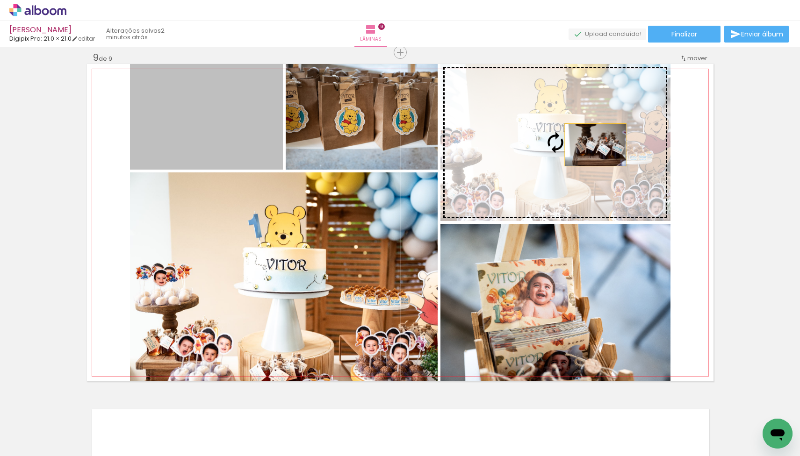
drag, startPoint x: 224, startPoint y: 120, endPoint x: 626, endPoint y: 148, distance: 402.7
click at [0, 0] on slot at bounding box center [0, 0] width 0 height 0
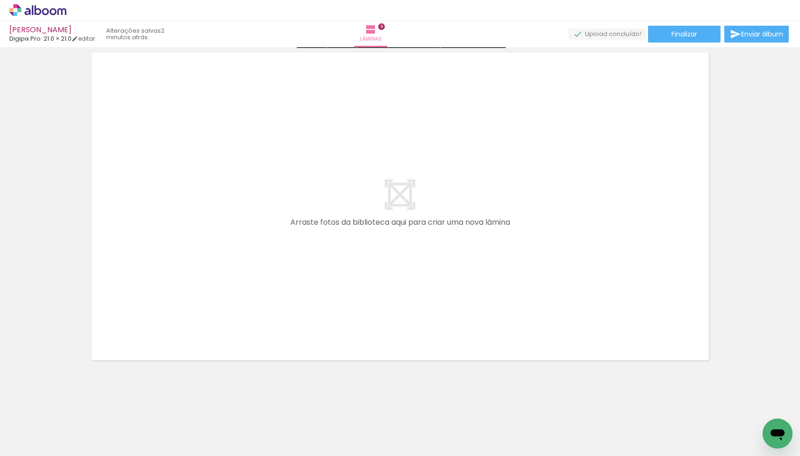
scroll to position [3095, 0]
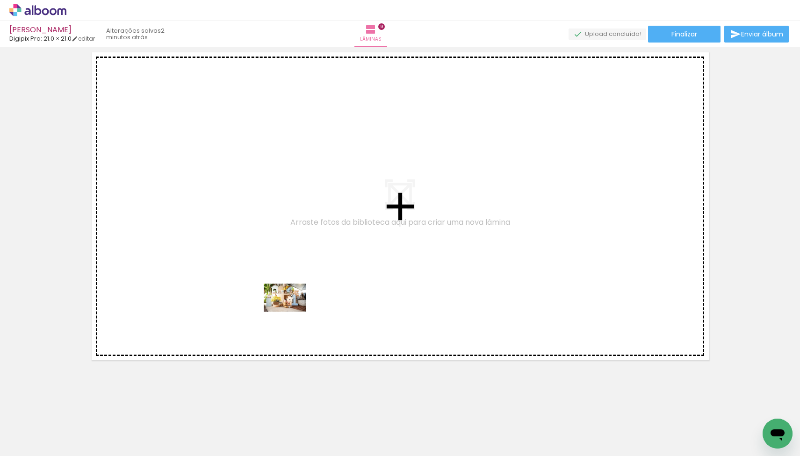
drag, startPoint x: 156, startPoint y: 427, endPoint x: 292, endPoint y: 311, distance: 178.5
click at [292, 311] on quentale-workspace at bounding box center [400, 228] width 800 height 456
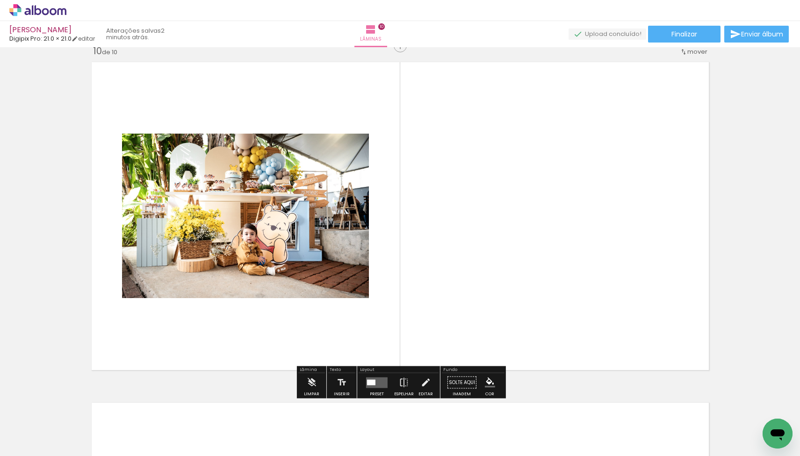
scroll to position [3078, 0]
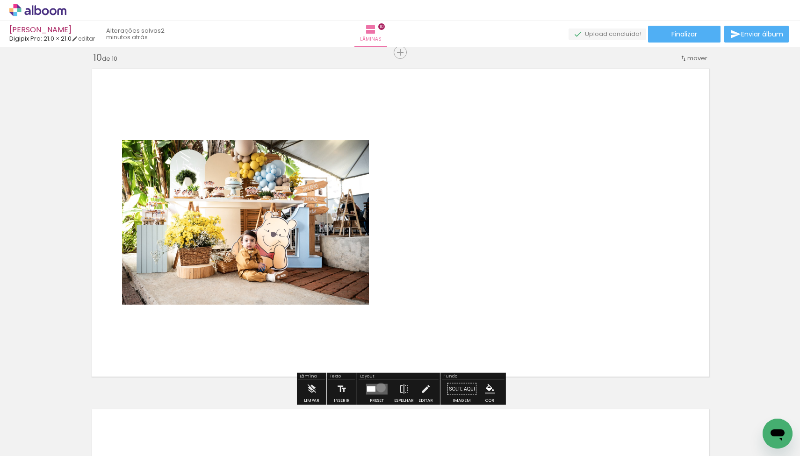
click at [379, 388] on quentale-layouter at bounding box center [377, 389] width 22 height 11
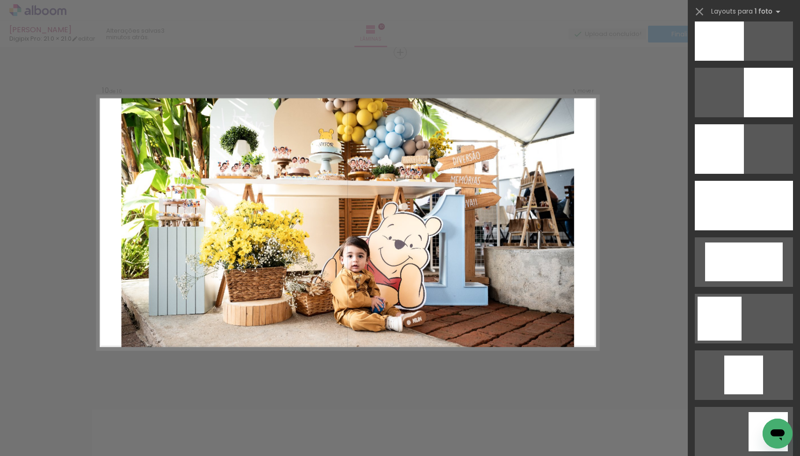
scroll to position [760, 0]
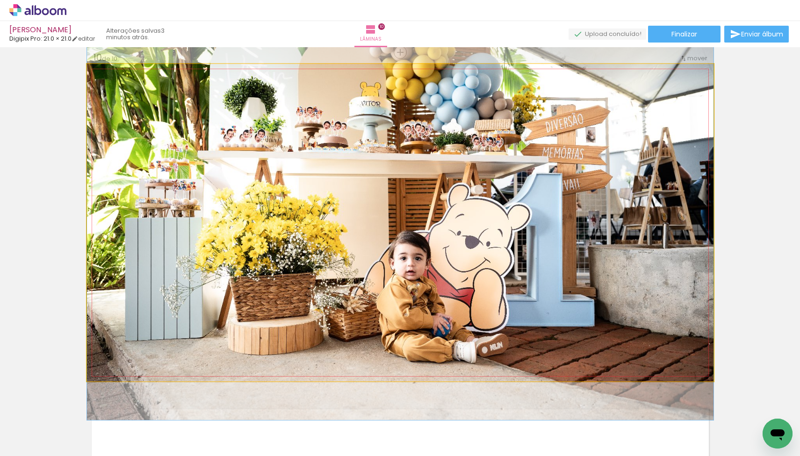
drag, startPoint x: 521, startPoint y: 200, endPoint x: 520, endPoint y: 189, distance: 10.8
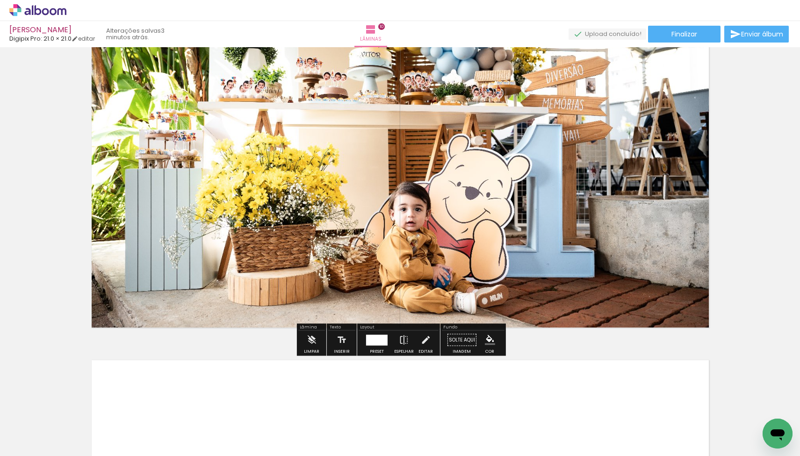
scroll to position [3138, 0]
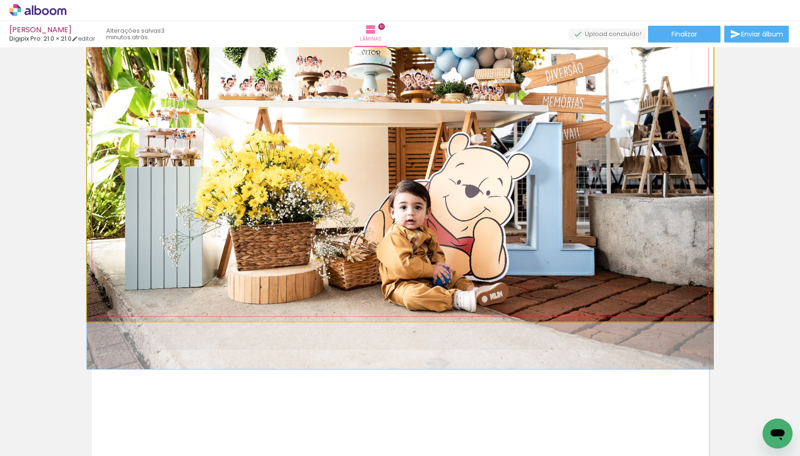
drag, startPoint x: 603, startPoint y: 253, endPoint x: 602, endPoint y: 262, distance: 8.9
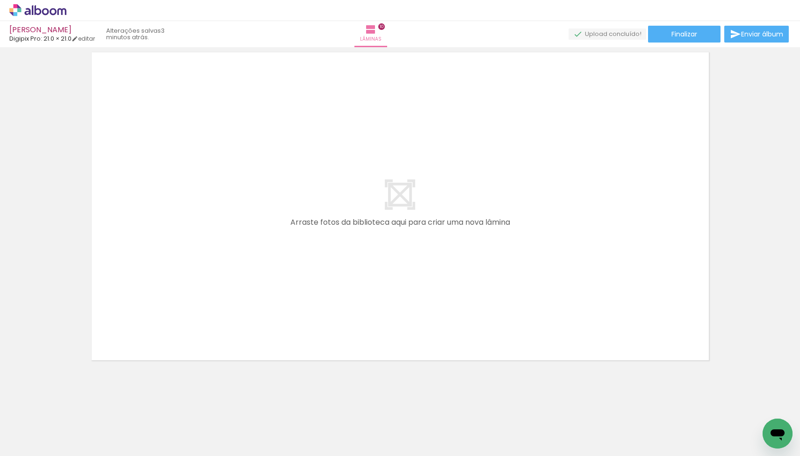
scroll to position [3436, 0]
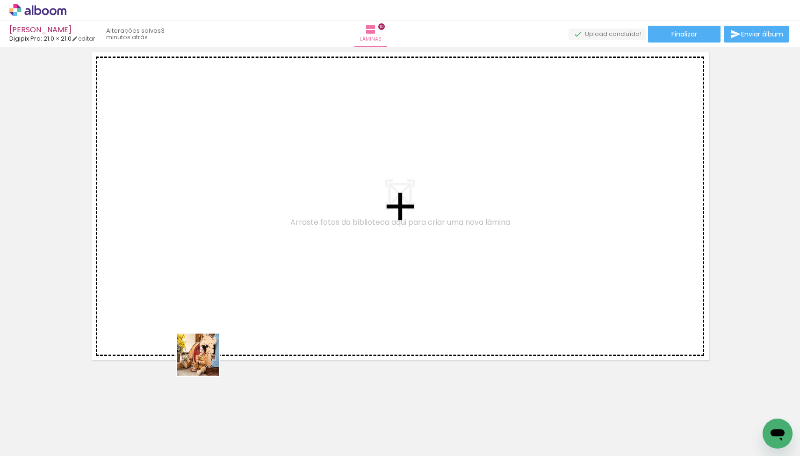
drag, startPoint x: 204, startPoint y: 368, endPoint x: 224, endPoint y: 279, distance: 91.6
click at [224, 279] on quentale-workspace at bounding box center [400, 228] width 800 height 456
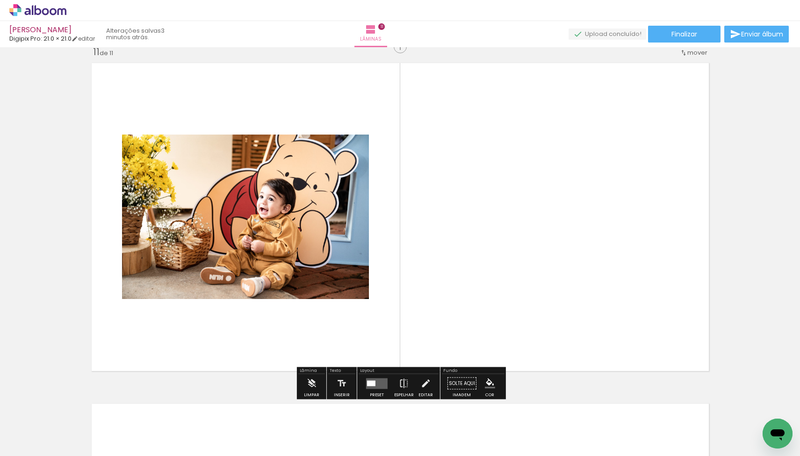
scroll to position [3419, 0]
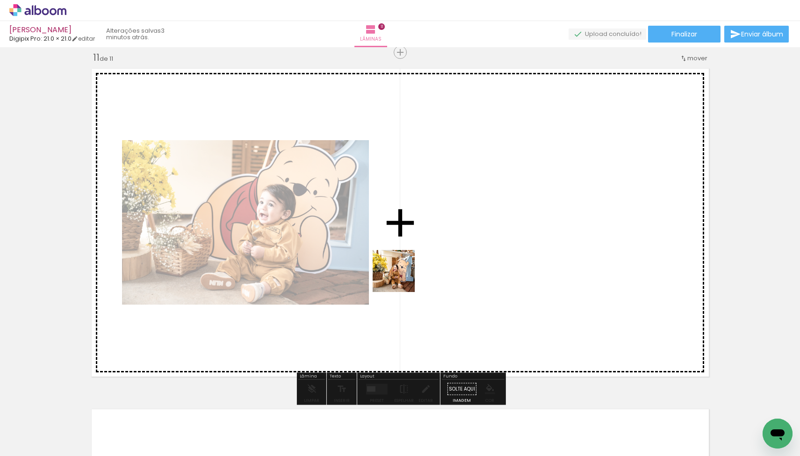
drag, startPoint x: 195, startPoint y: 433, endPoint x: 414, endPoint y: 271, distance: 271.8
click at [414, 271] on quentale-workspace at bounding box center [400, 228] width 800 height 456
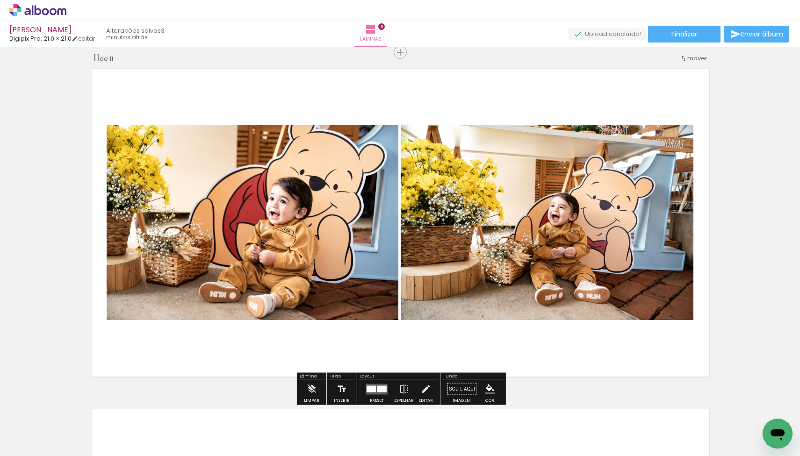
click at [372, 389] on div at bounding box center [371, 389] width 9 height 7
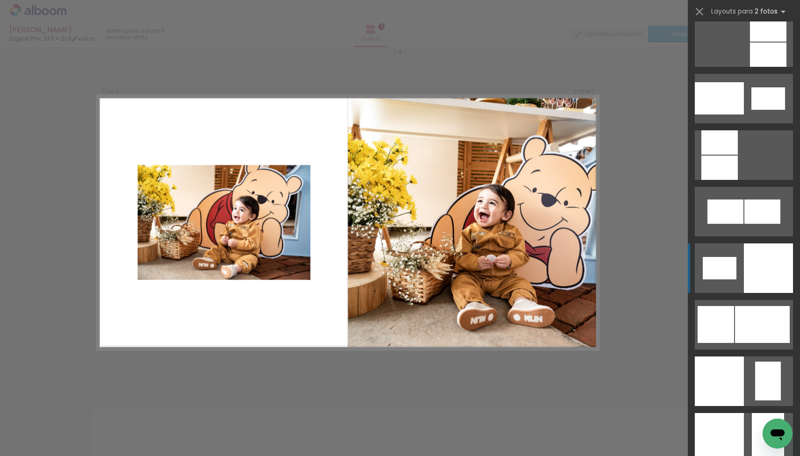
scroll to position [1029, 0]
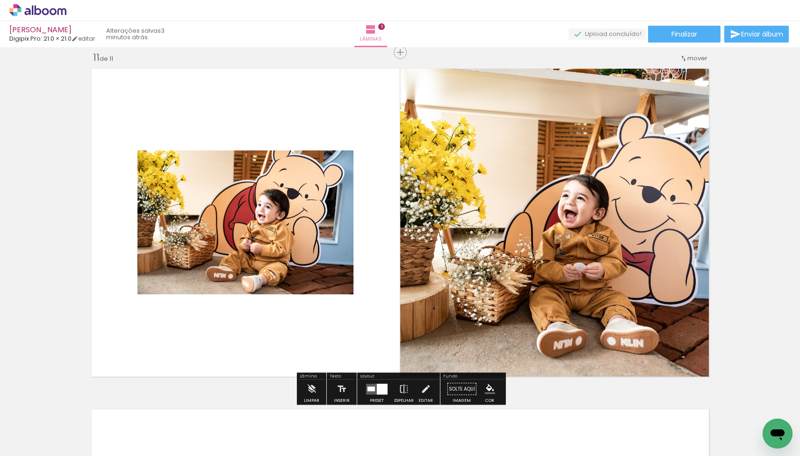
scroll to position [3418, 0]
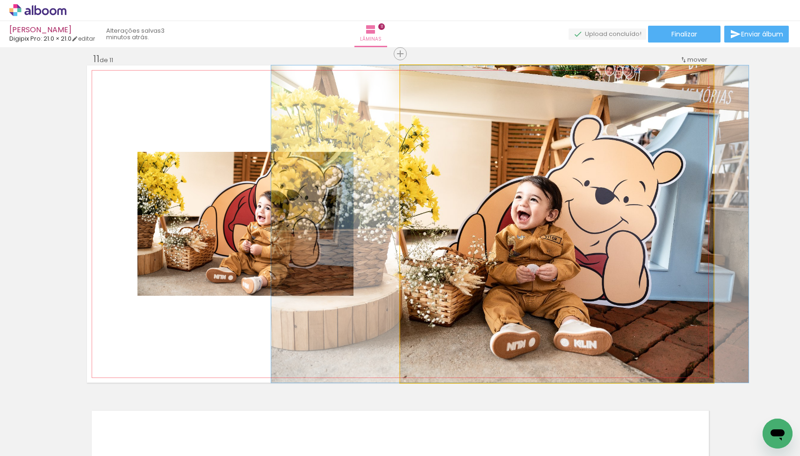
drag, startPoint x: 539, startPoint y: 210, endPoint x: 492, endPoint y: 210, distance: 46.8
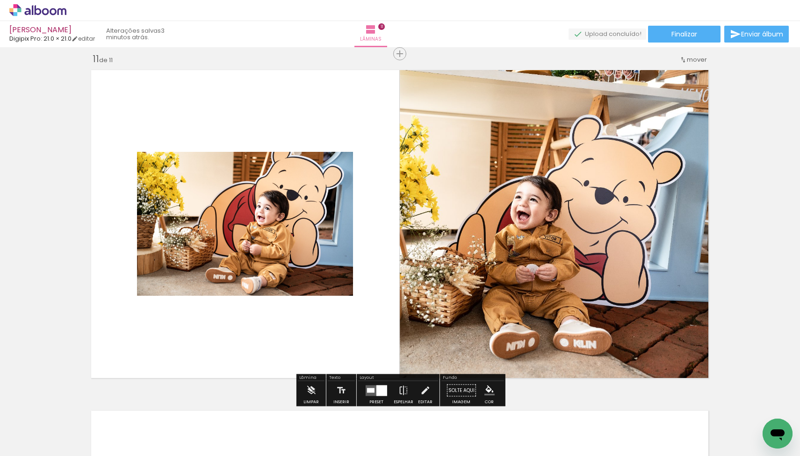
scroll to position [3417, 0]
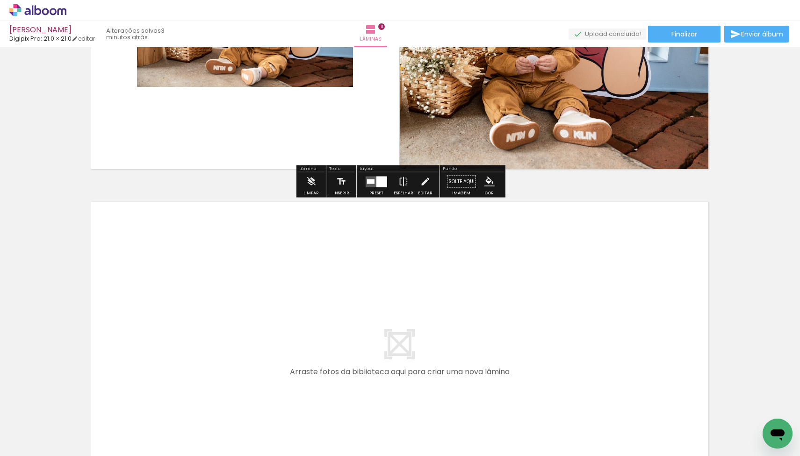
scroll to position [3628, 0]
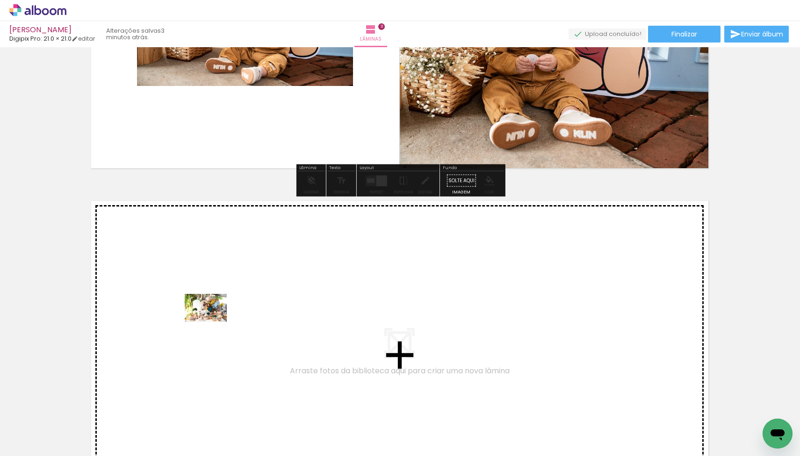
drag, startPoint x: 193, startPoint y: 428, endPoint x: 213, endPoint y: 322, distance: 108.0
click at [213, 322] on quentale-workspace at bounding box center [400, 228] width 800 height 456
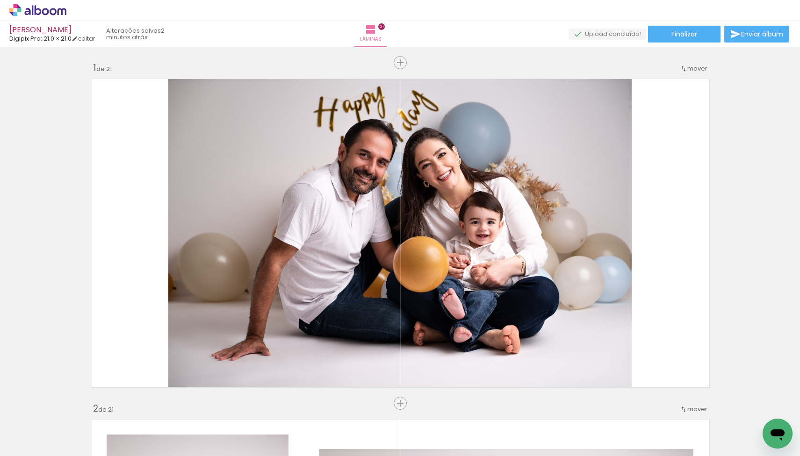
scroll to position [1088, 0]
